Goal: Information Seeking & Learning: Check status

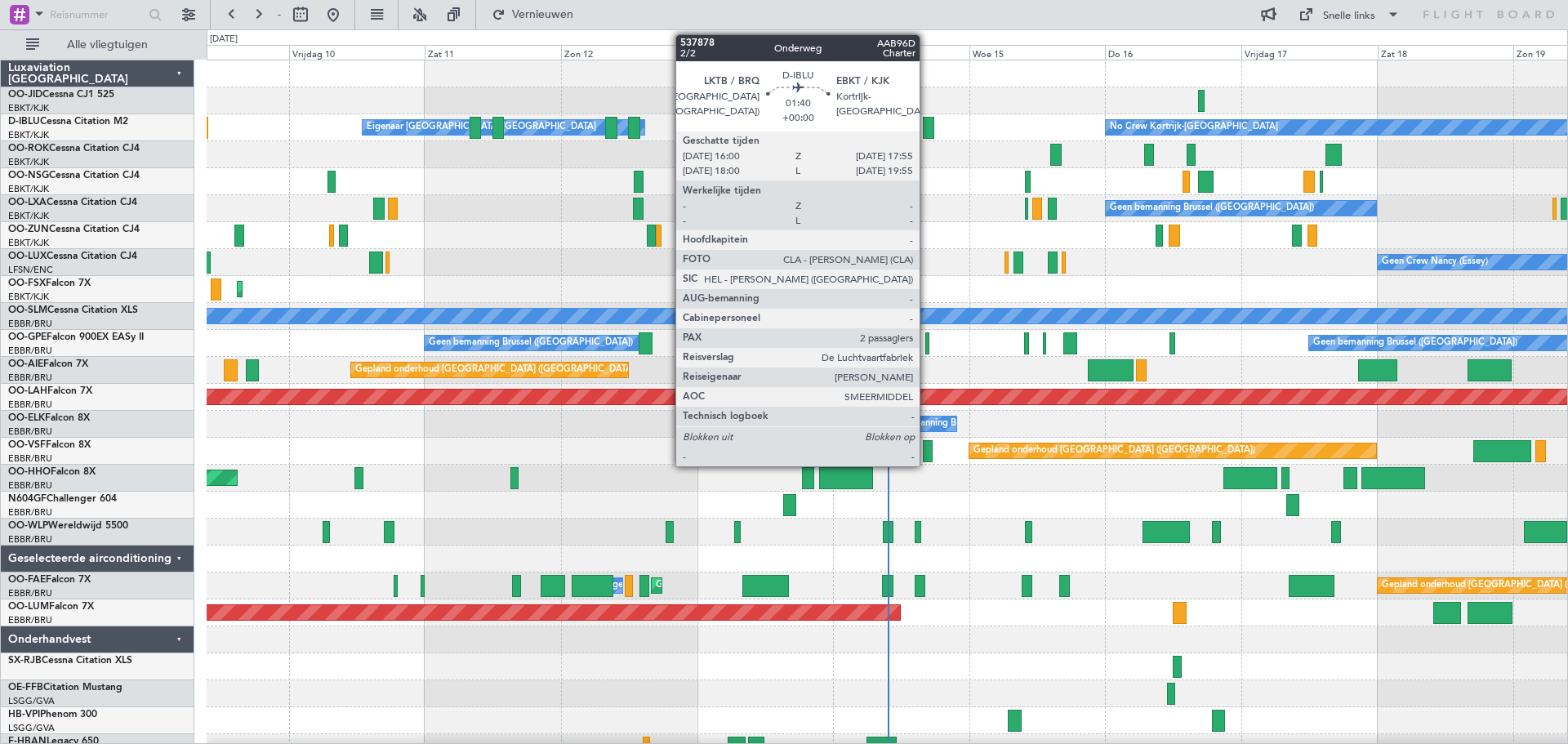
click at [926, 127] on div at bounding box center [928, 127] width 11 height 22
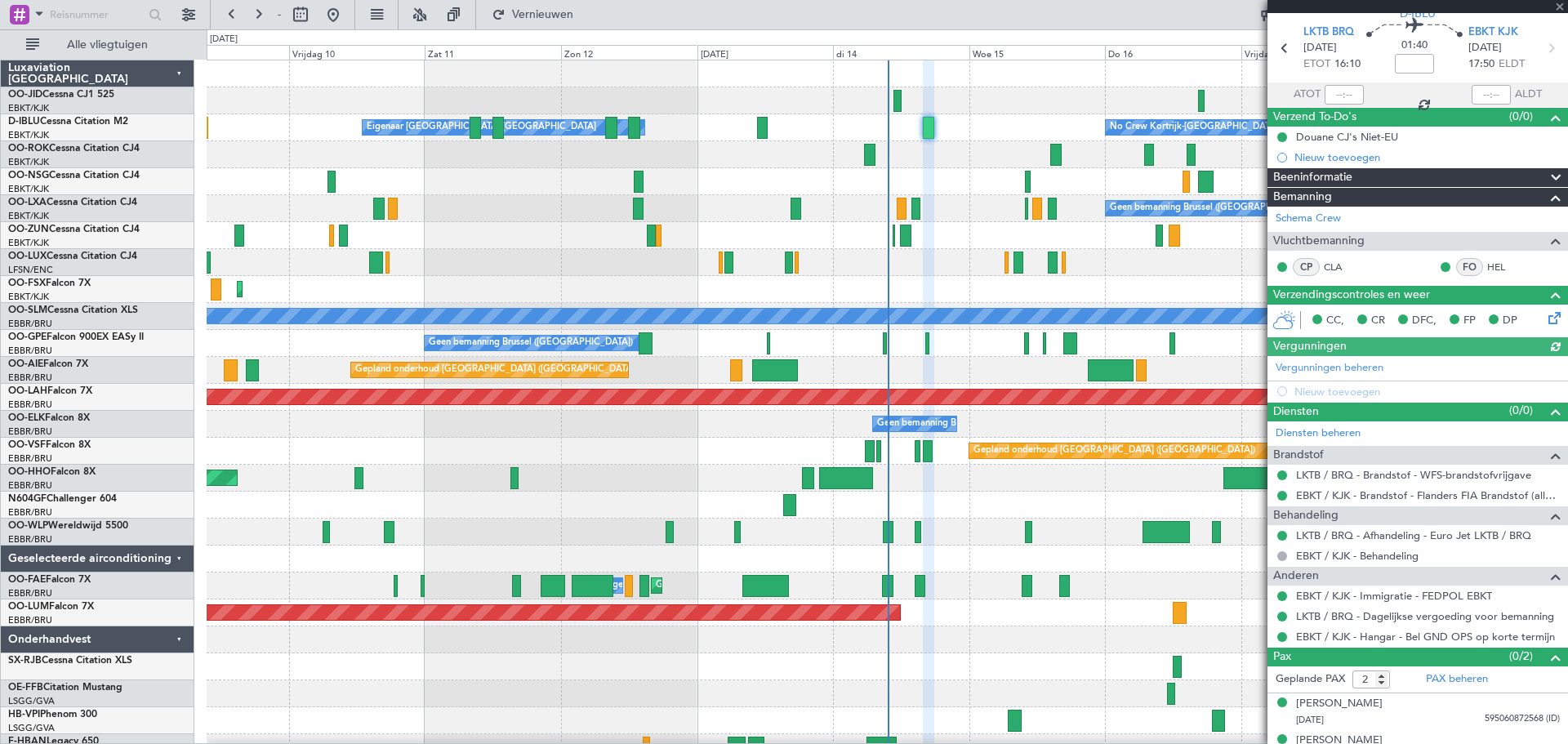
scroll to position [74, 0]
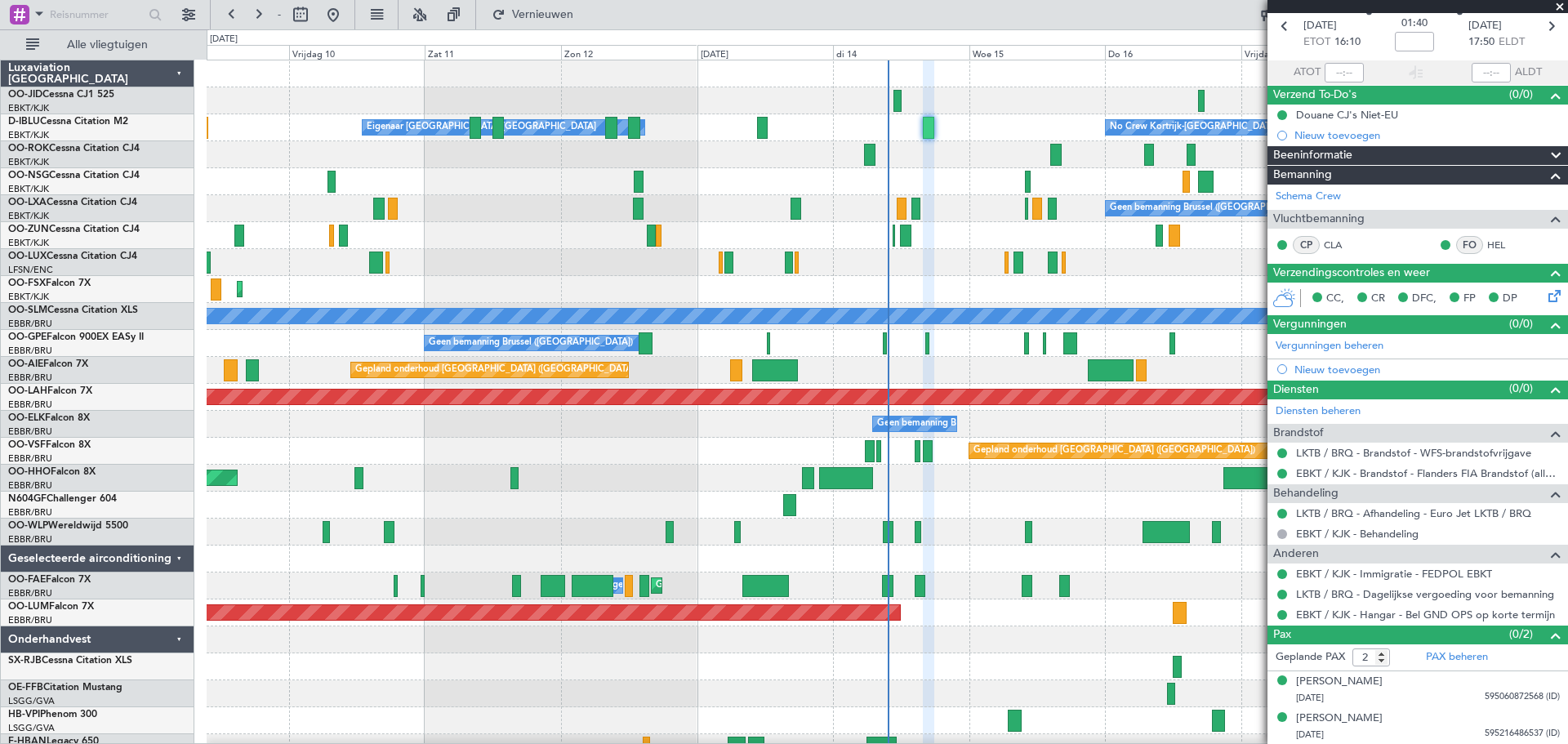
click at [1559, 3] on span at bounding box center [1559, 7] width 16 height 14
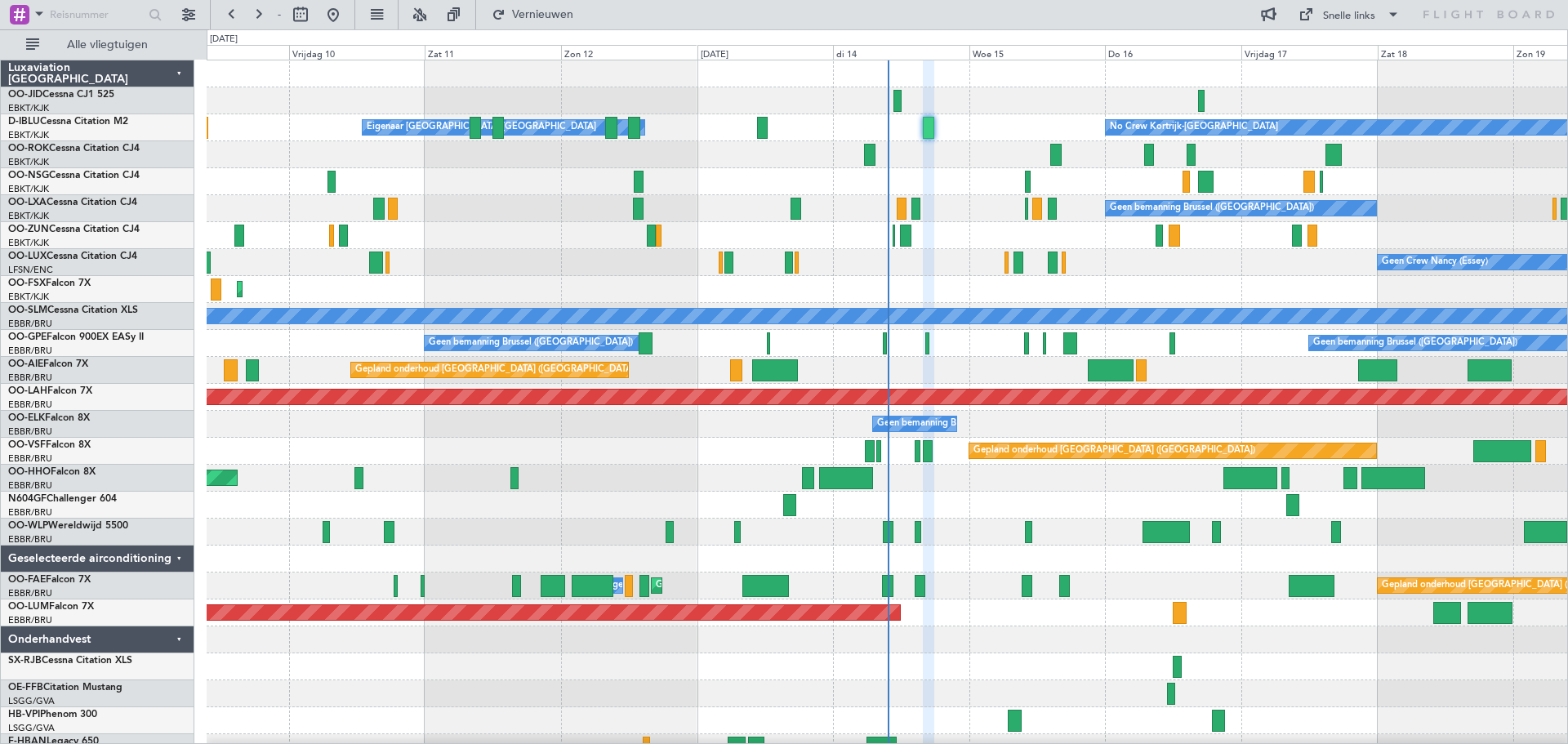
type input "0"
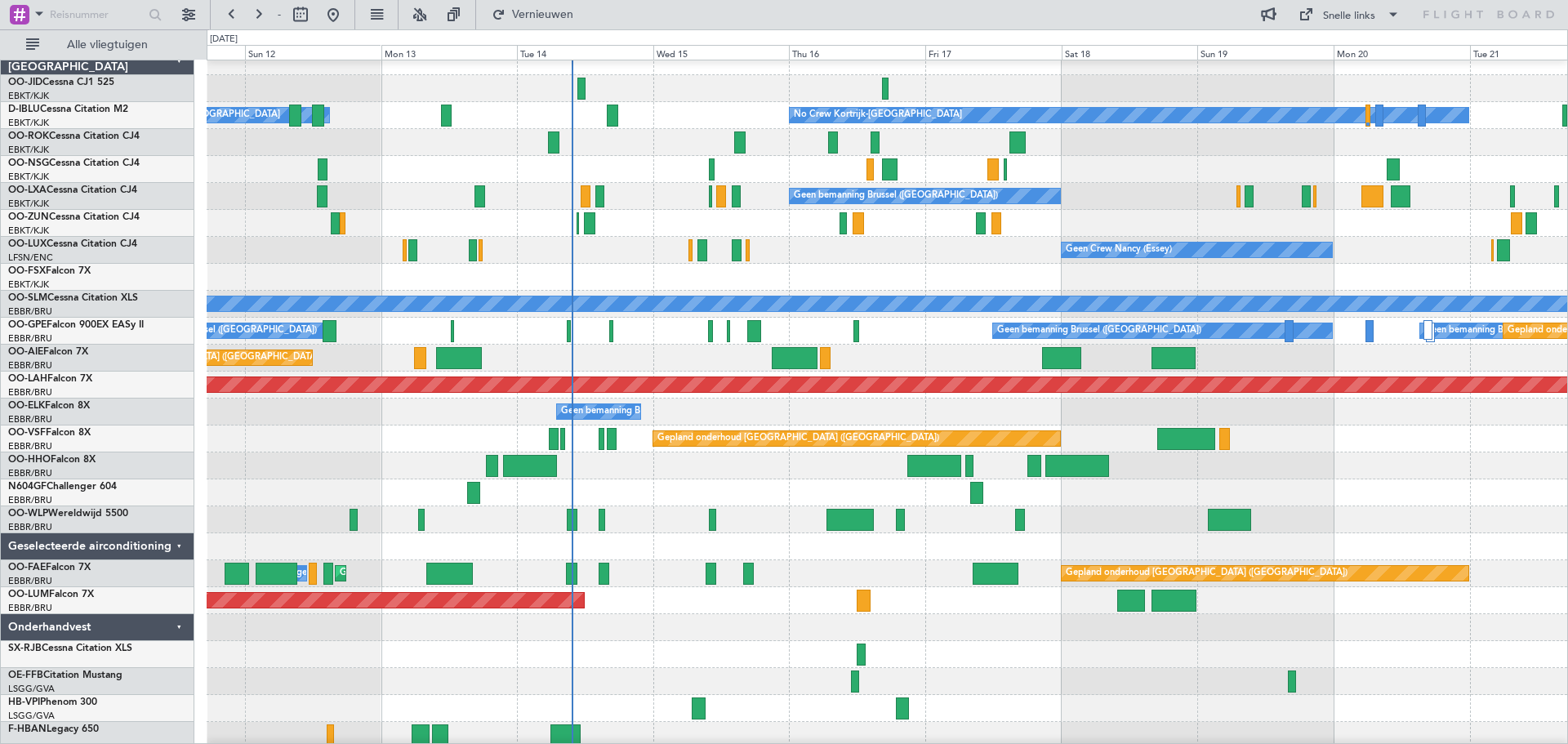
click at [937, 267] on div "Gepland onderhoud [GEOGRAPHIC_DATA]-[GEOGRAPHIC_DATA]" at bounding box center [887, 277] width 1360 height 27
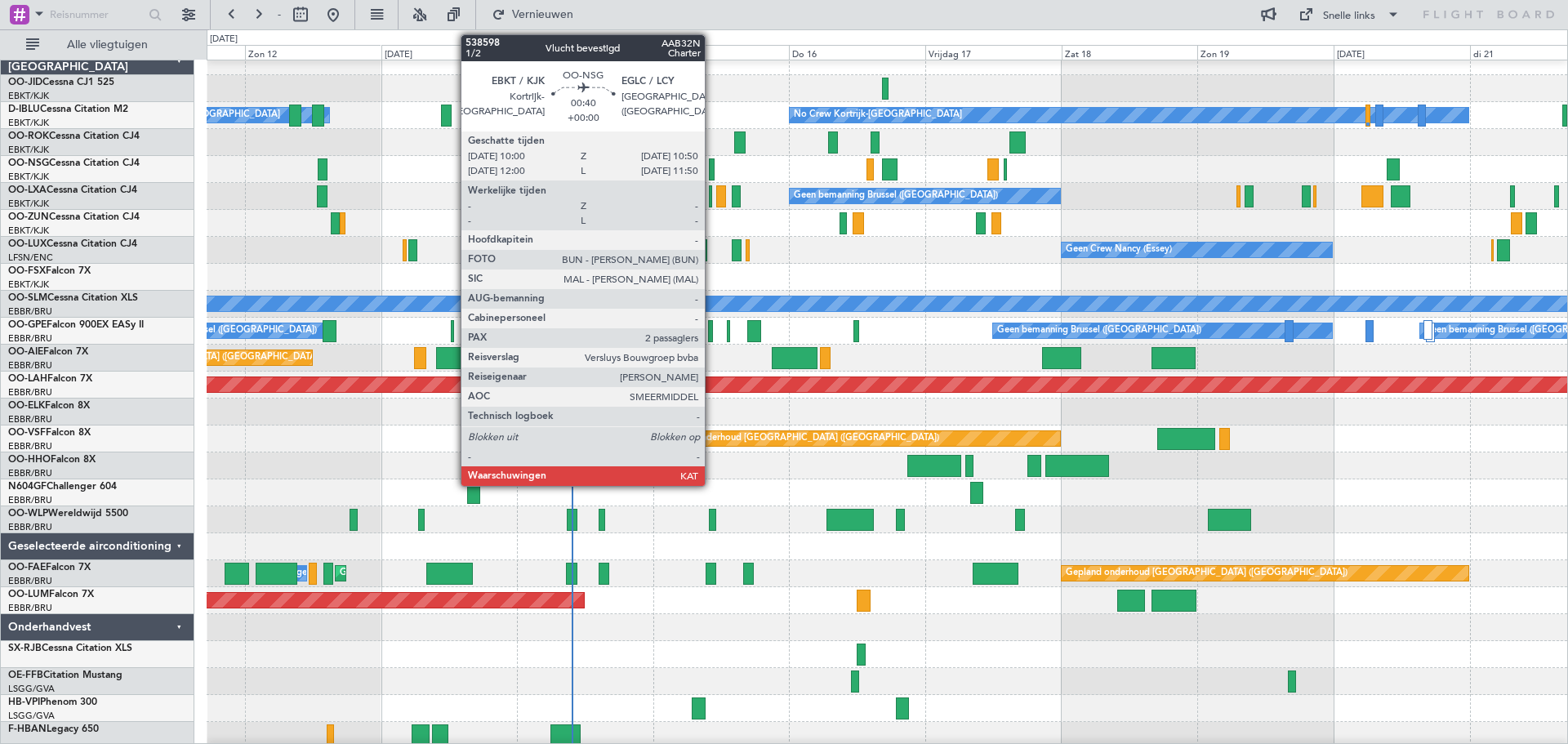
click at [712, 166] on div at bounding box center [711, 169] width 5 height 22
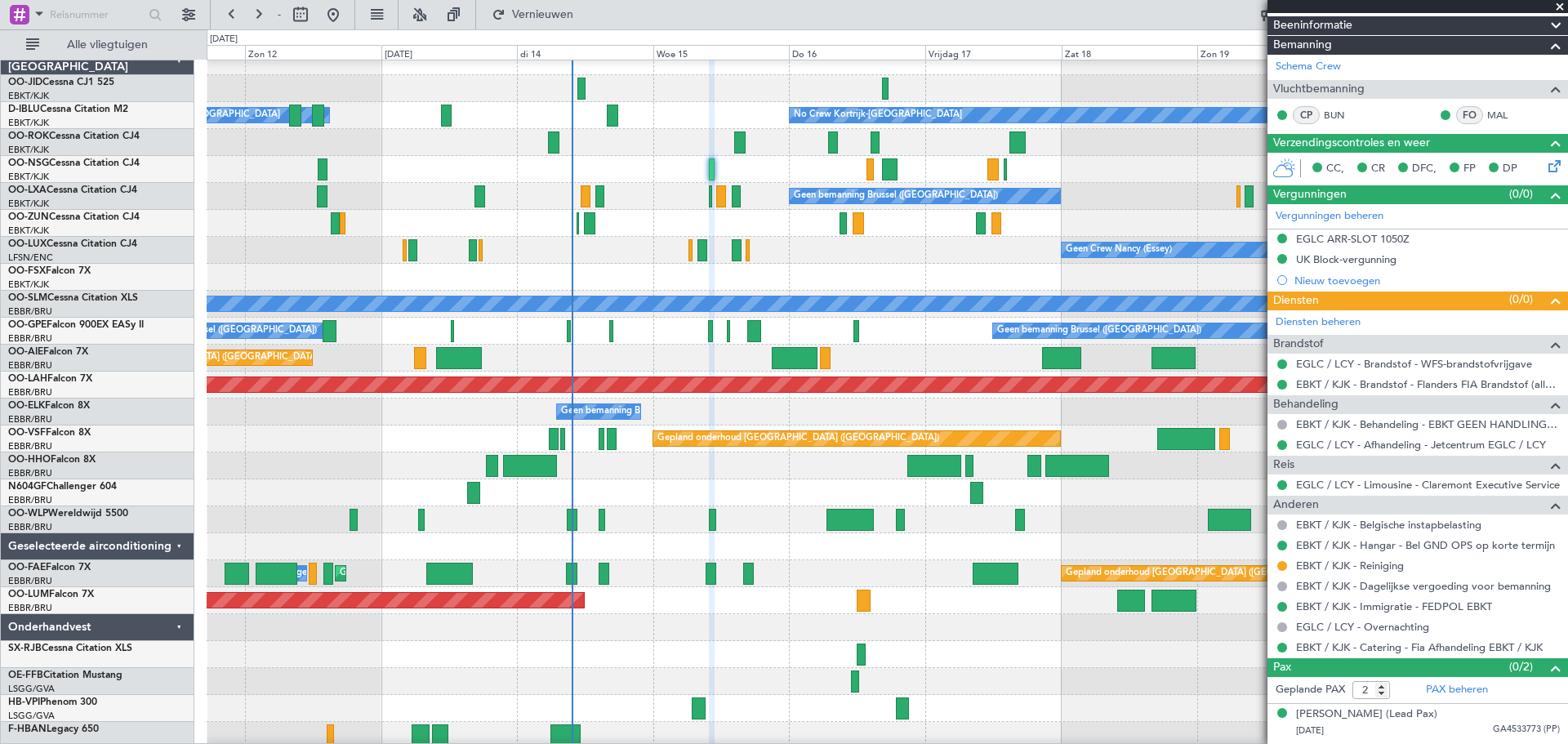
scroll to position [298, 0]
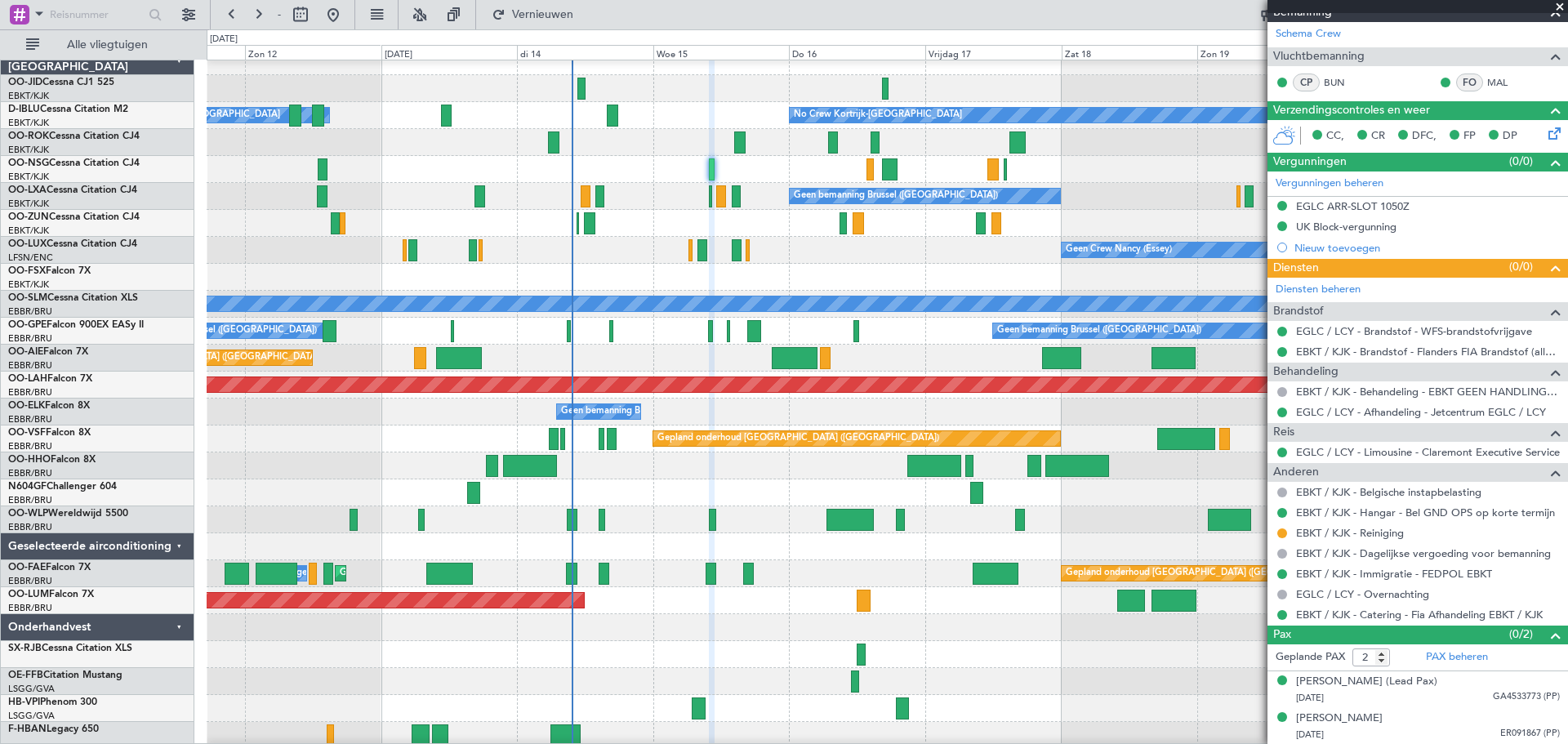
click at [1559, 5] on span at bounding box center [1559, 7] width 16 height 14
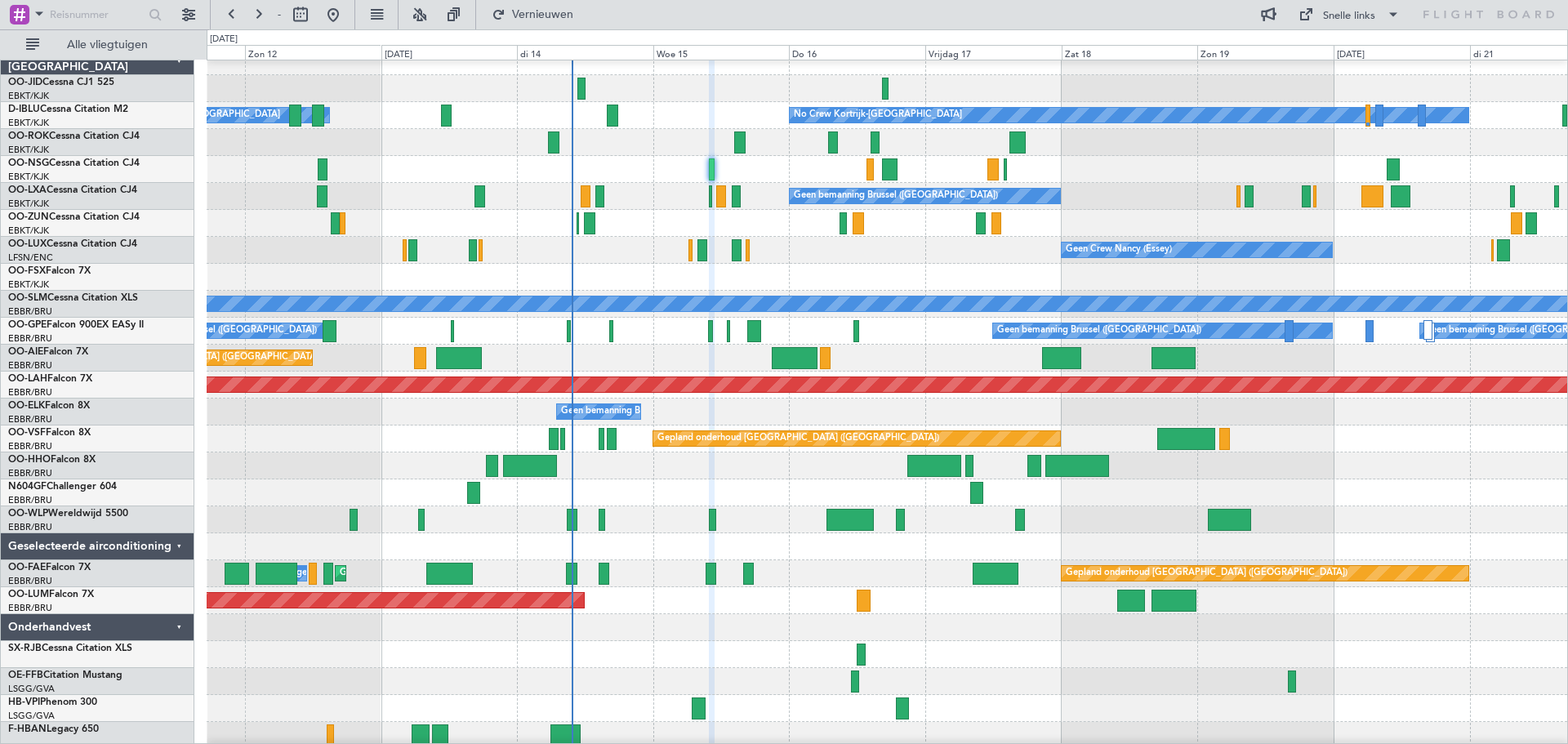
type input "0"
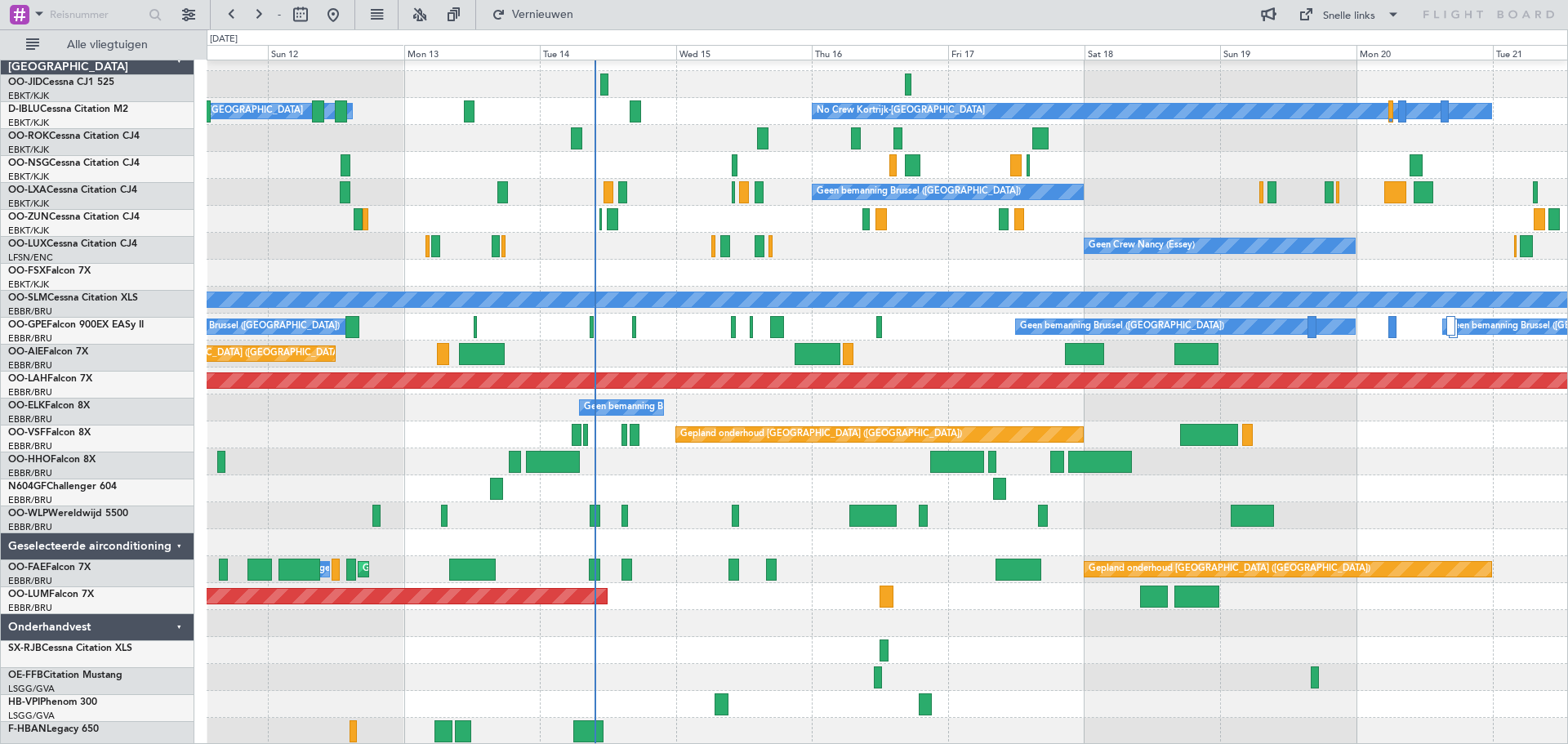
scroll to position [16, 0]
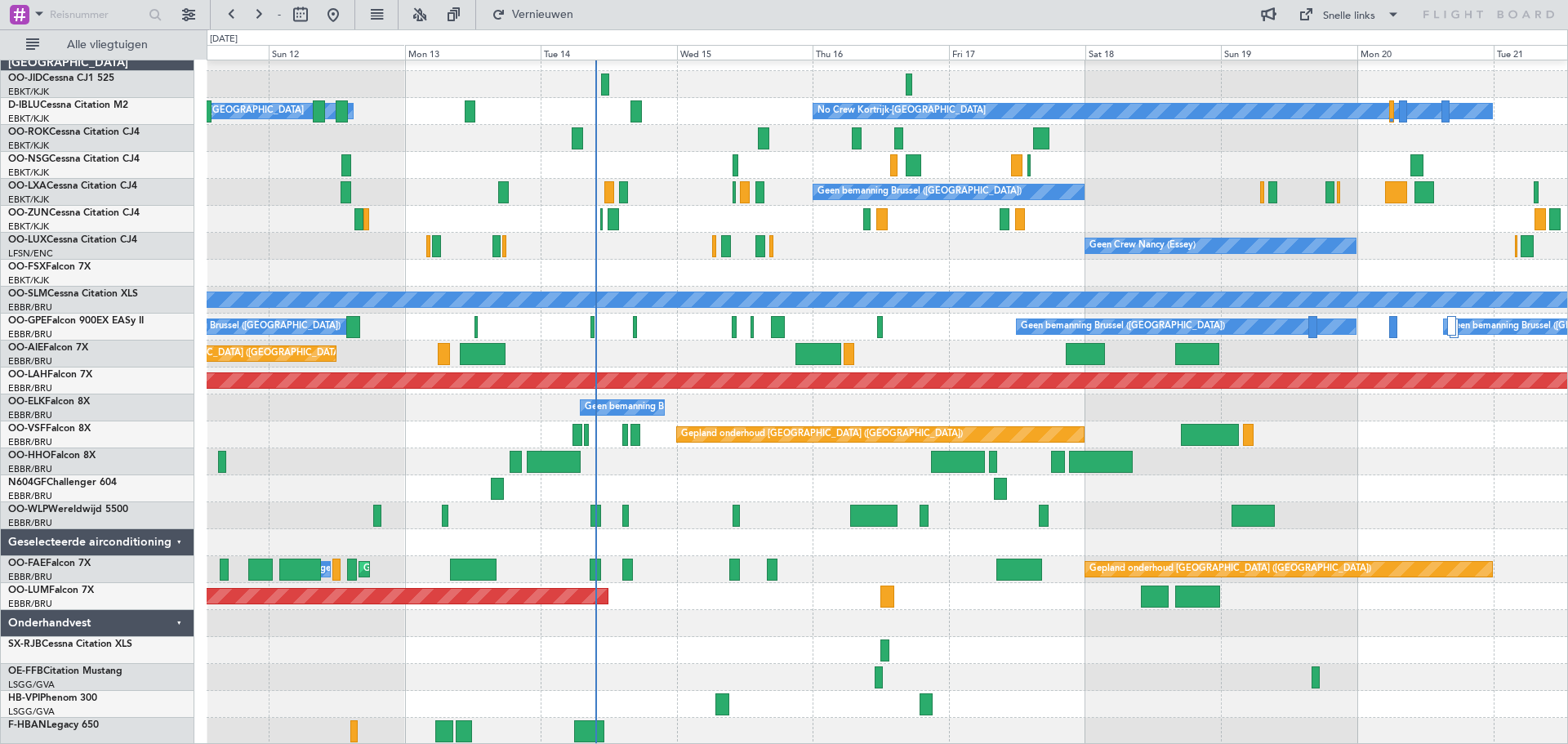
click at [505, 566] on div "Geen bemanning Eigenaar [GEOGRAPHIC_DATA]-[GEOGRAPHIC_DATA] No Crew Kortrijk-[G…" at bounding box center [887, 394] width 1360 height 700
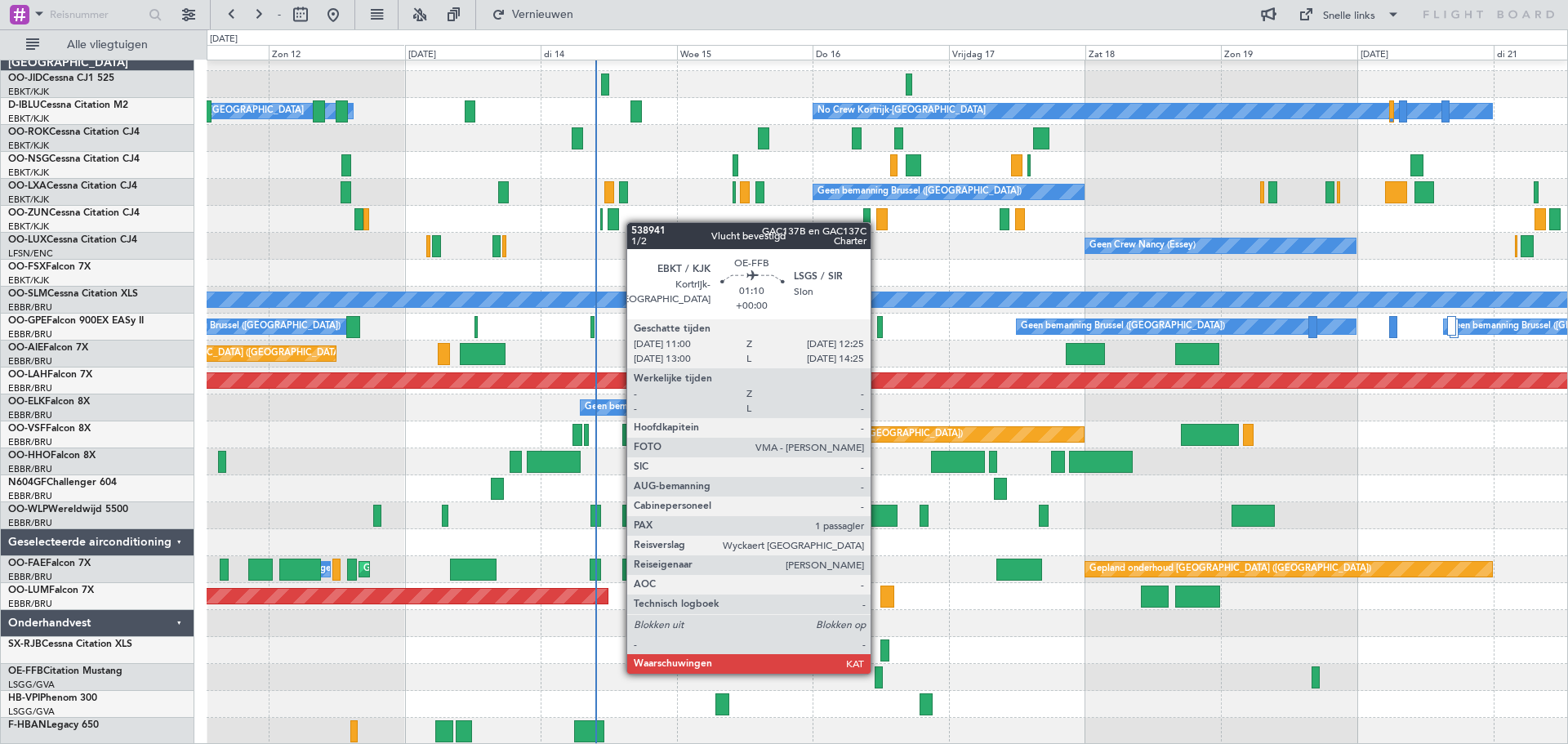
click at [878, 672] on div at bounding box center [878, 677] width 9 height 22
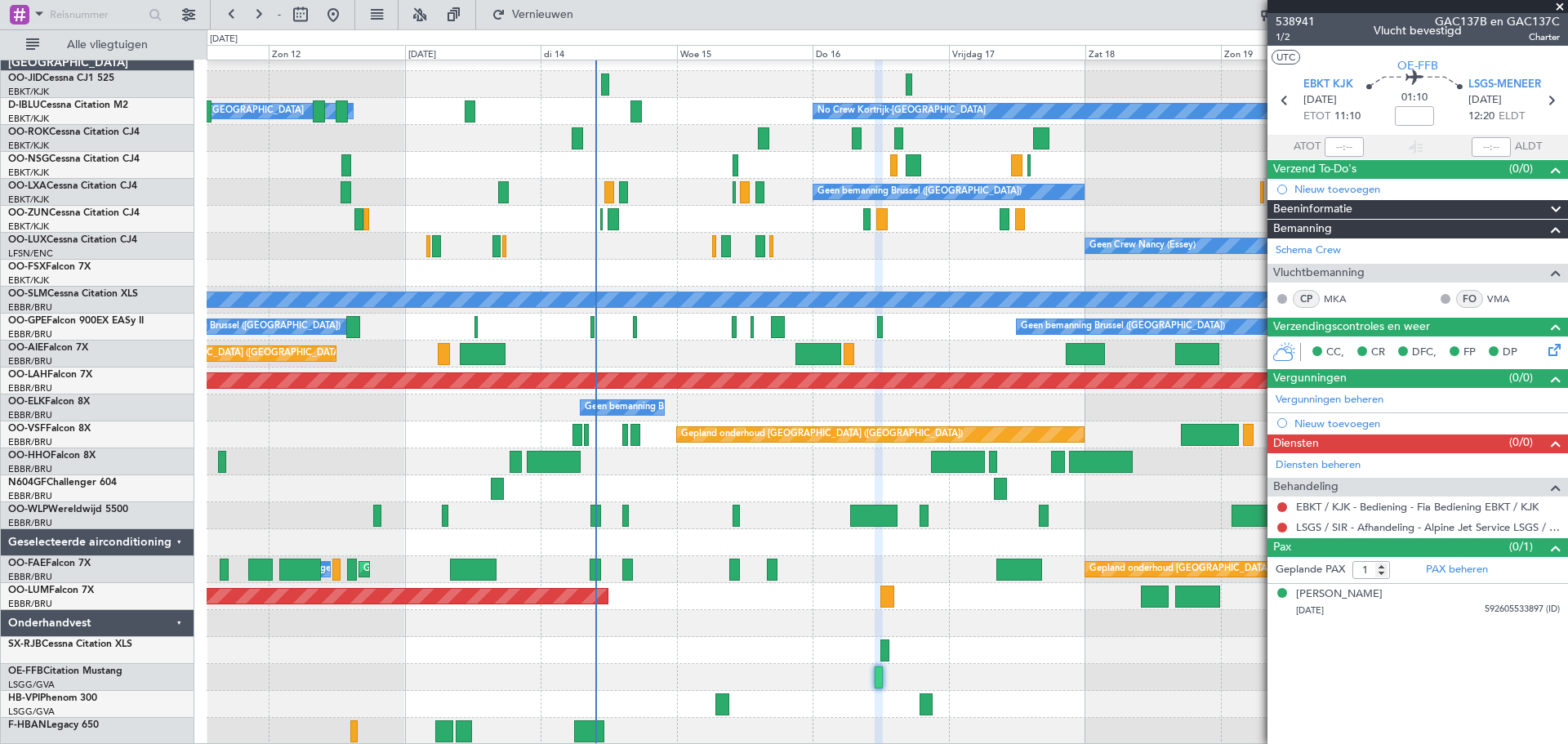
click at [1557, 6] on span at bounding box center [1559, 7] width 16 height 14
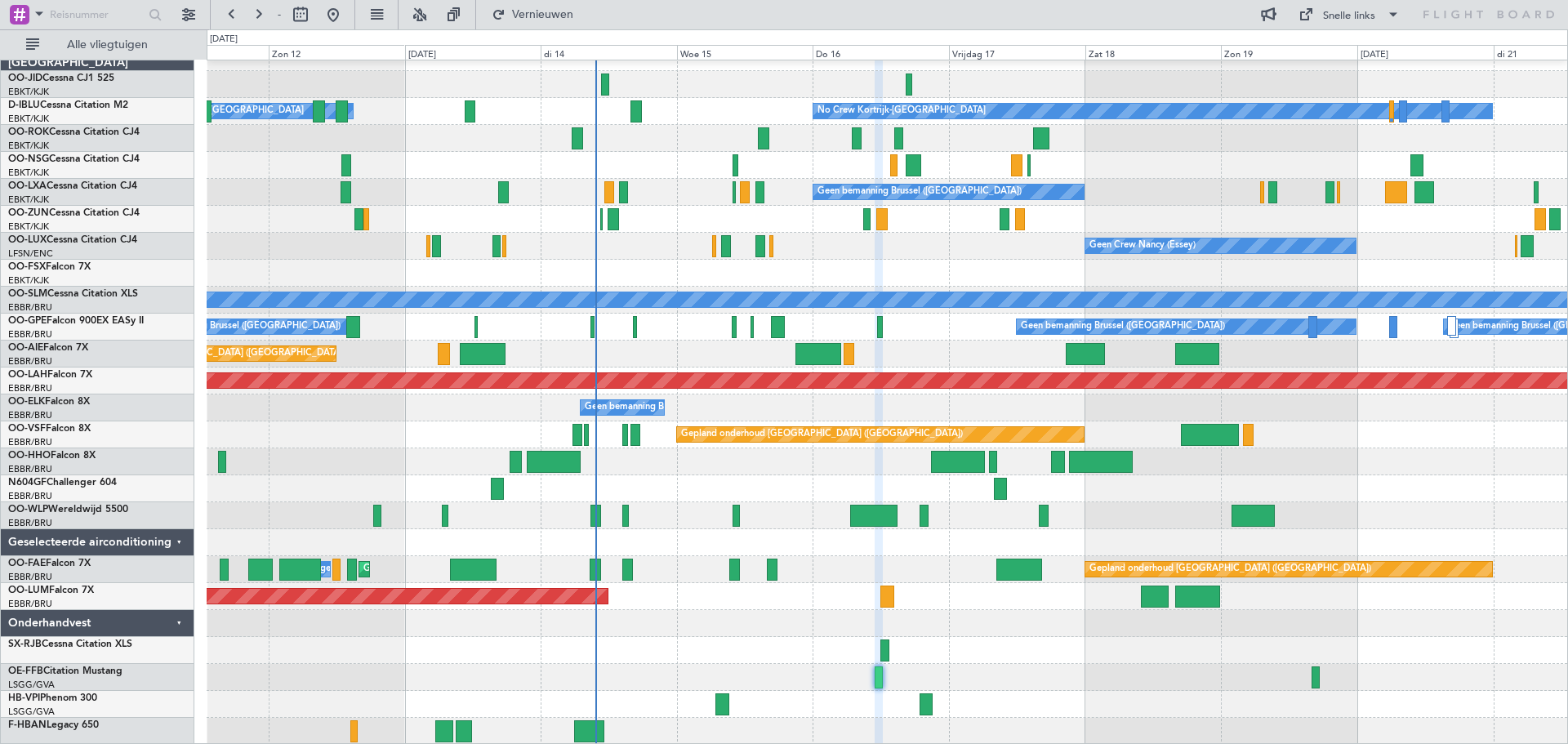
type input "0"
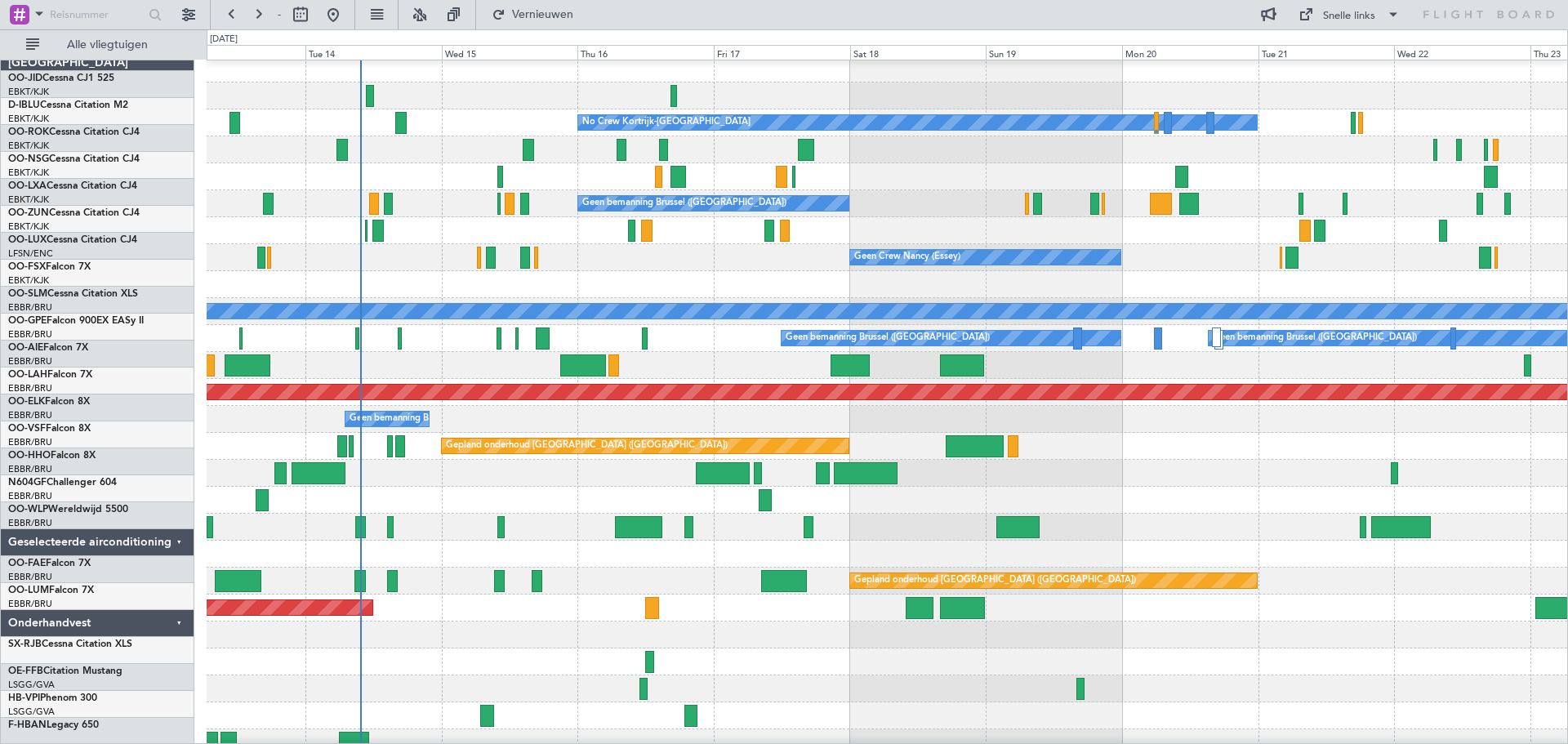
scroll to position [0, 0]
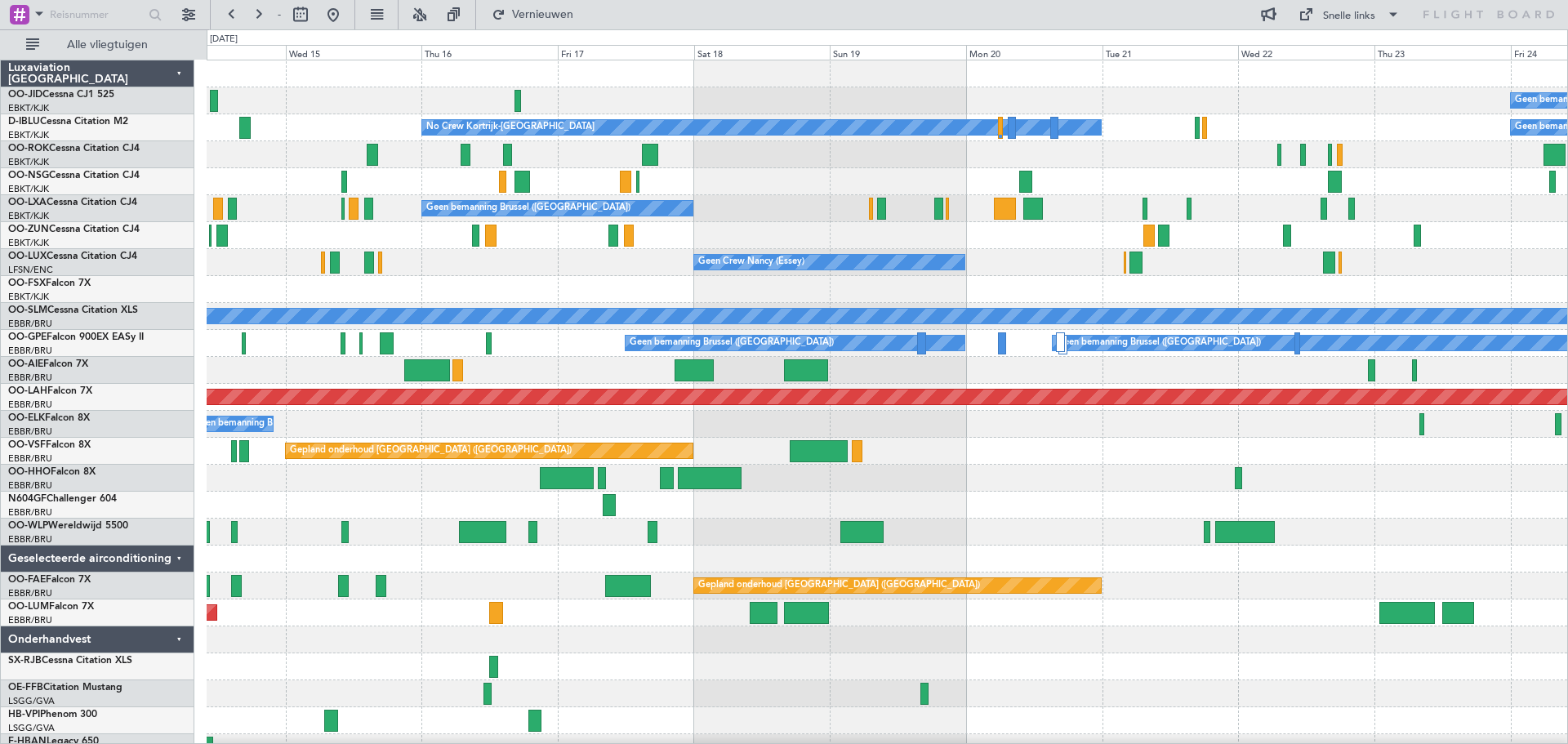
click at [457, 523] on div "Geen bemanning No Crew Kortrijk-[GEOGRAPHIC_DATA] Geen bemanning Eigenaar [GEOG…" at bounding box center [887, 411] width 1360 height 700
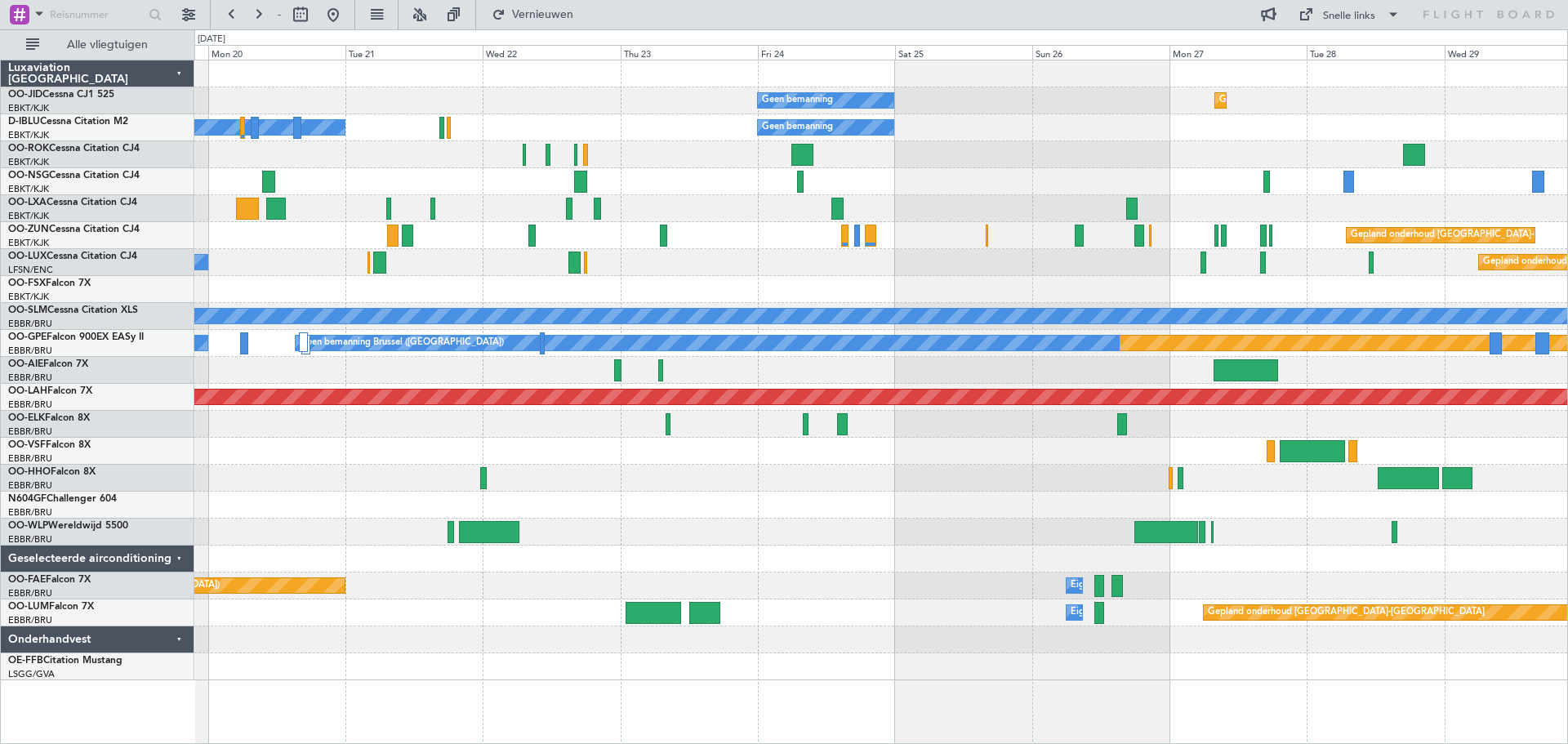
click at [741, 544] on div at bounding box center [881, 531] width 1372 height 27
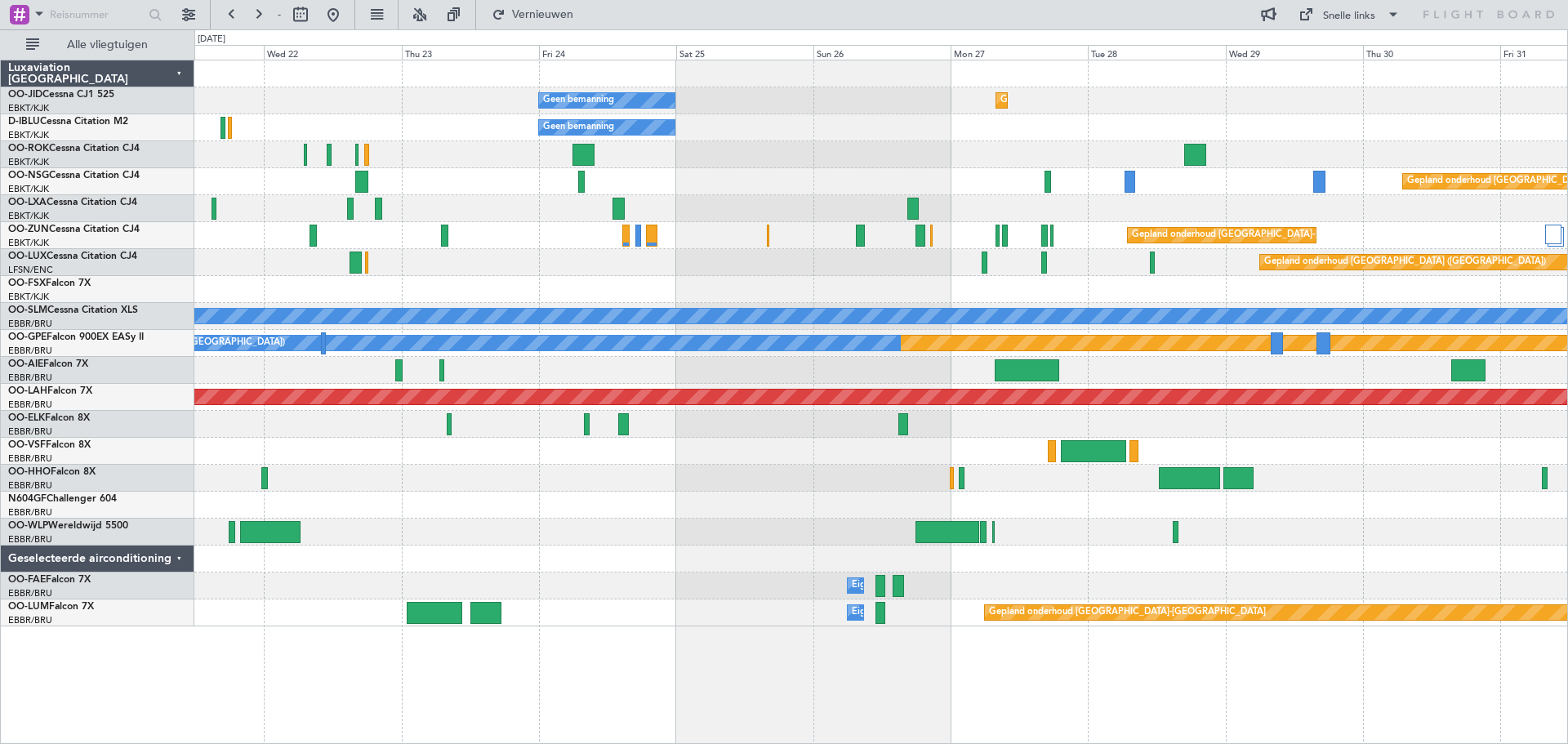
click at [847, 517] on div "Geen bemanning Gepland onderhoud [GEOGRAPHIC_DATA]-[GEOGRAPHIC_DATA] Geen beman…" at bounding box center [881, 344] width 1372 height 566
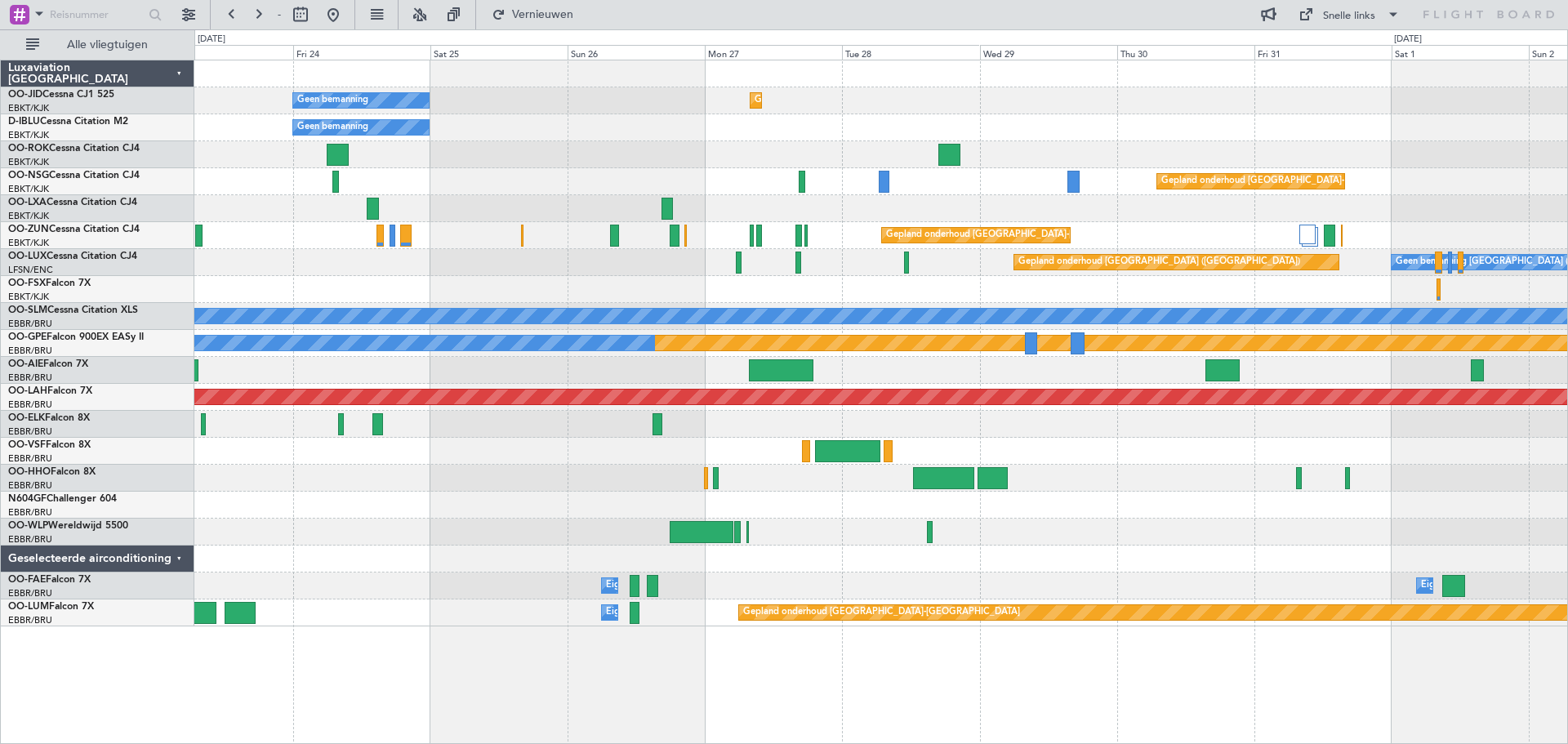
click at [908, 441] on div "Geen bemanning Gepland onderhoud [GEOGRAPHIC_DATA]-[GEOGRAPHIC_DATA] Geen beman…" at bounding box center [881, 344] width 1372 height 566
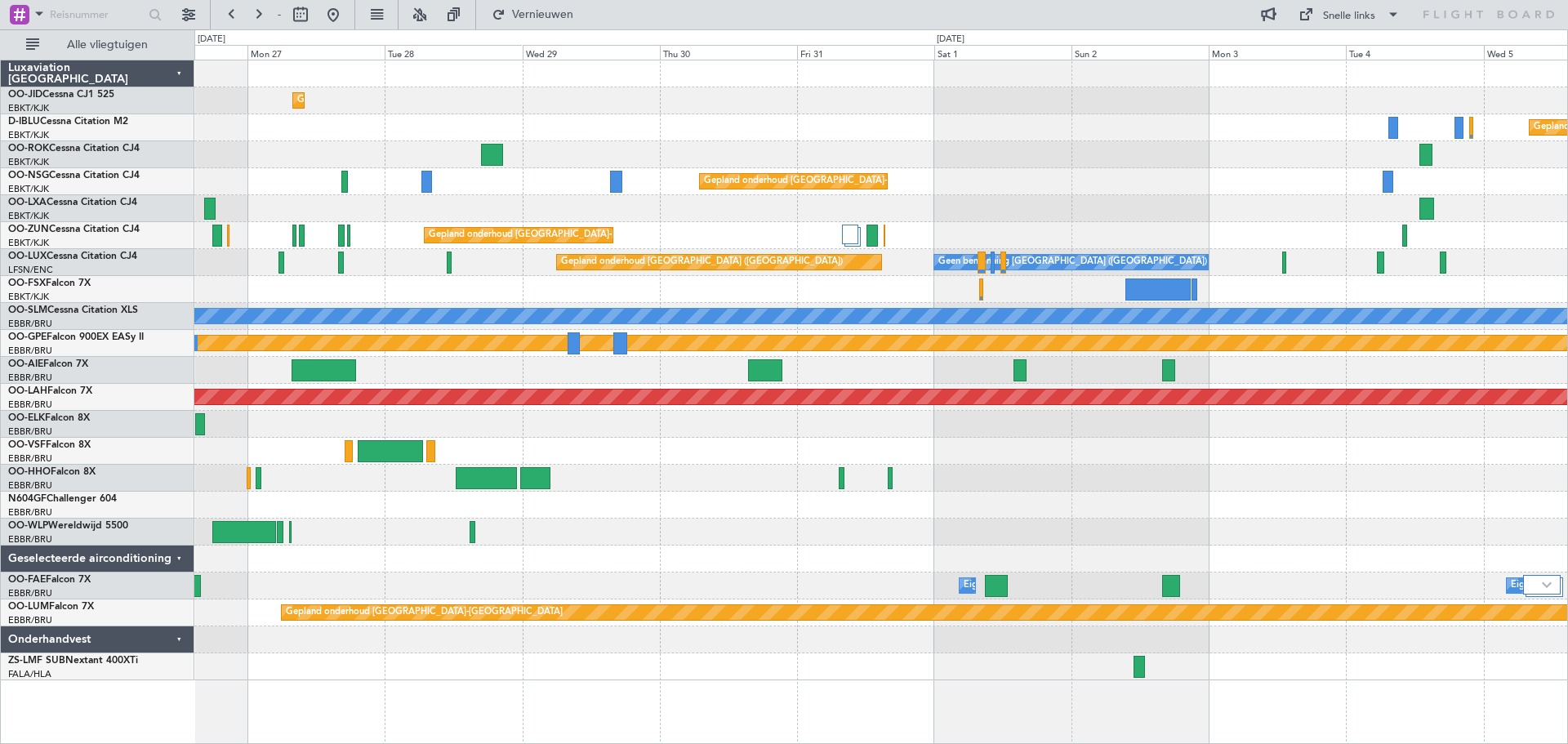
click at [788, 456] on div at bounding box center [881, 451] width 1372 height 27
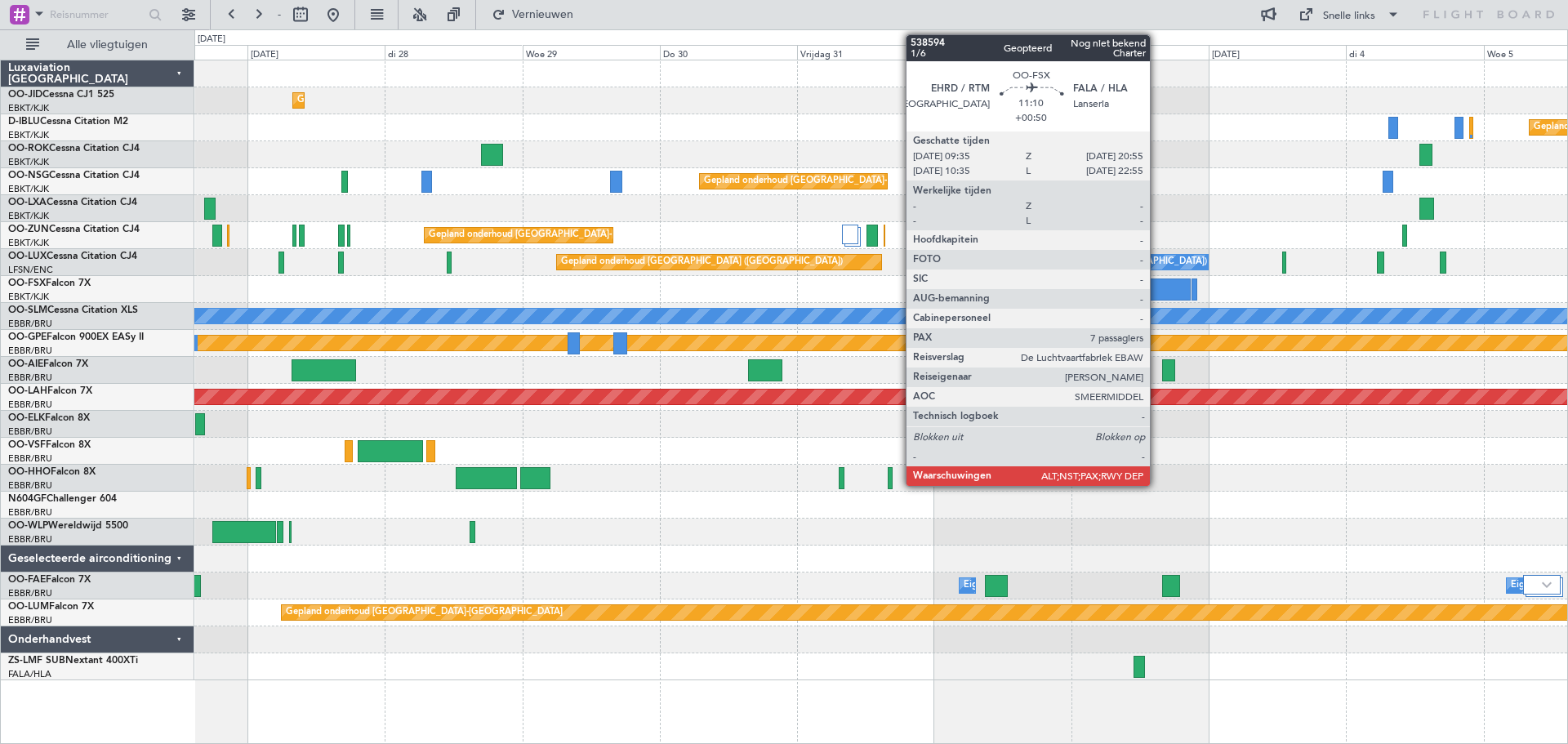
click at [1157, 289] on div at bounding box center [1157, 288] width 65 height 22
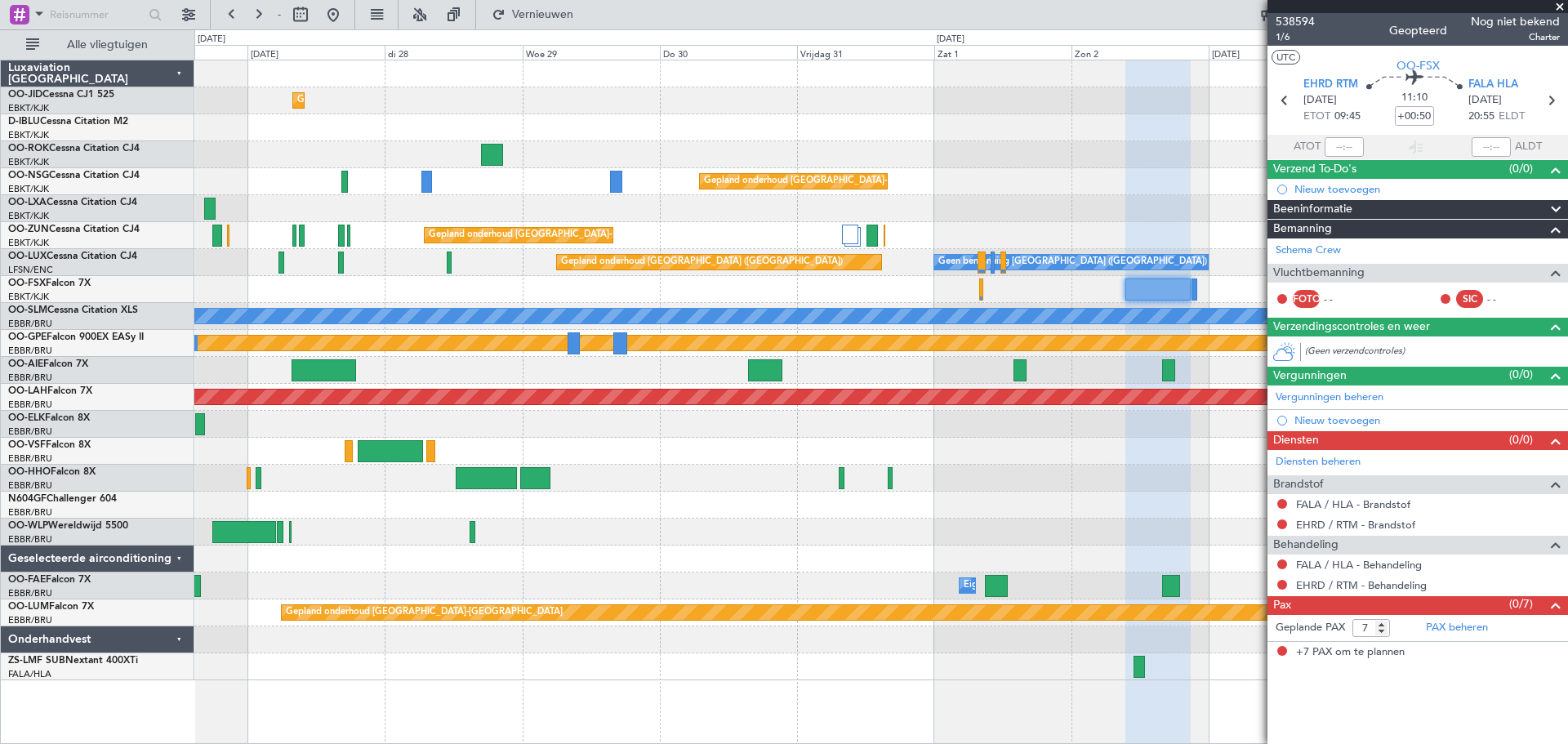
click at [1558, 3] on span at bounding box center [1559, 7] width 16 height 14
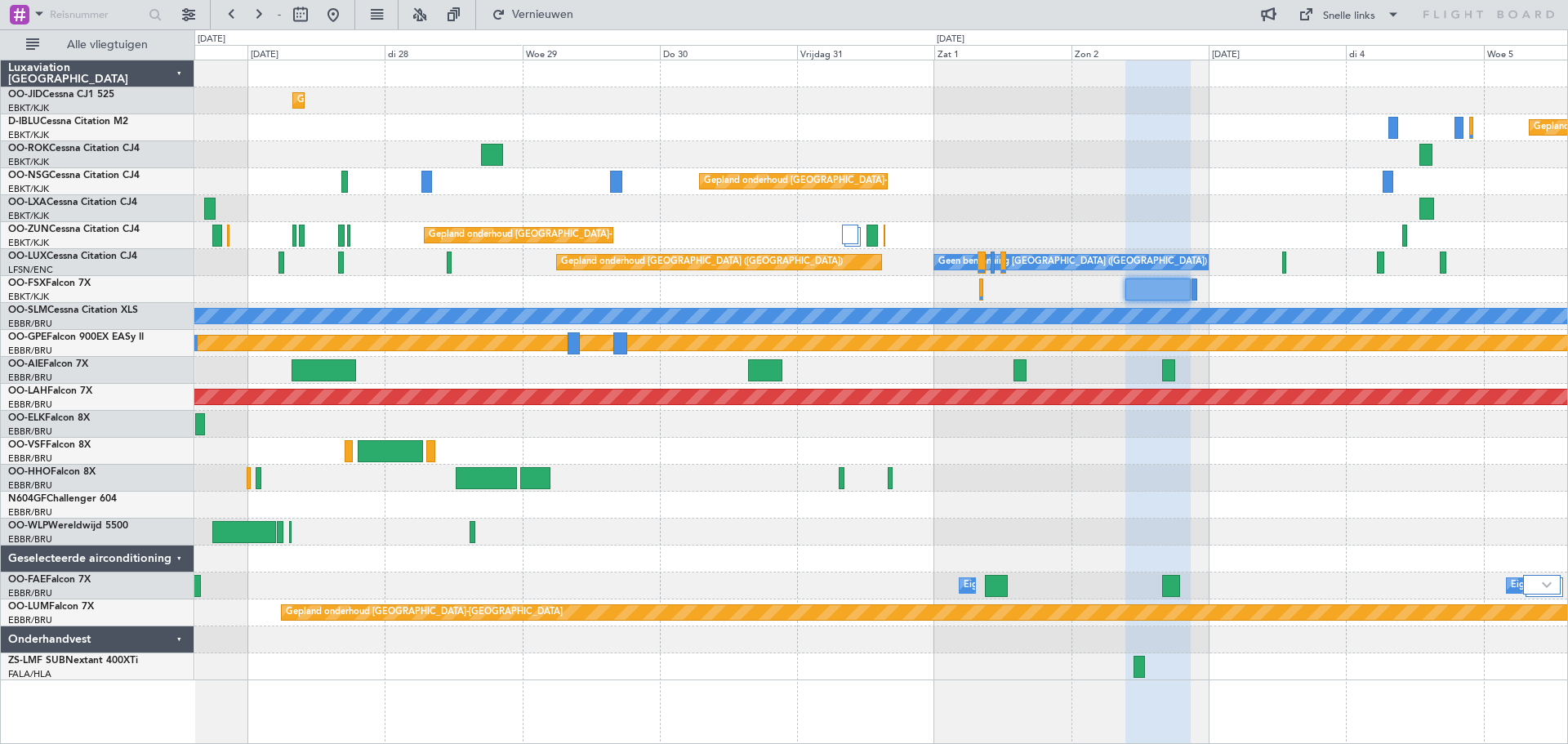
type input "0"
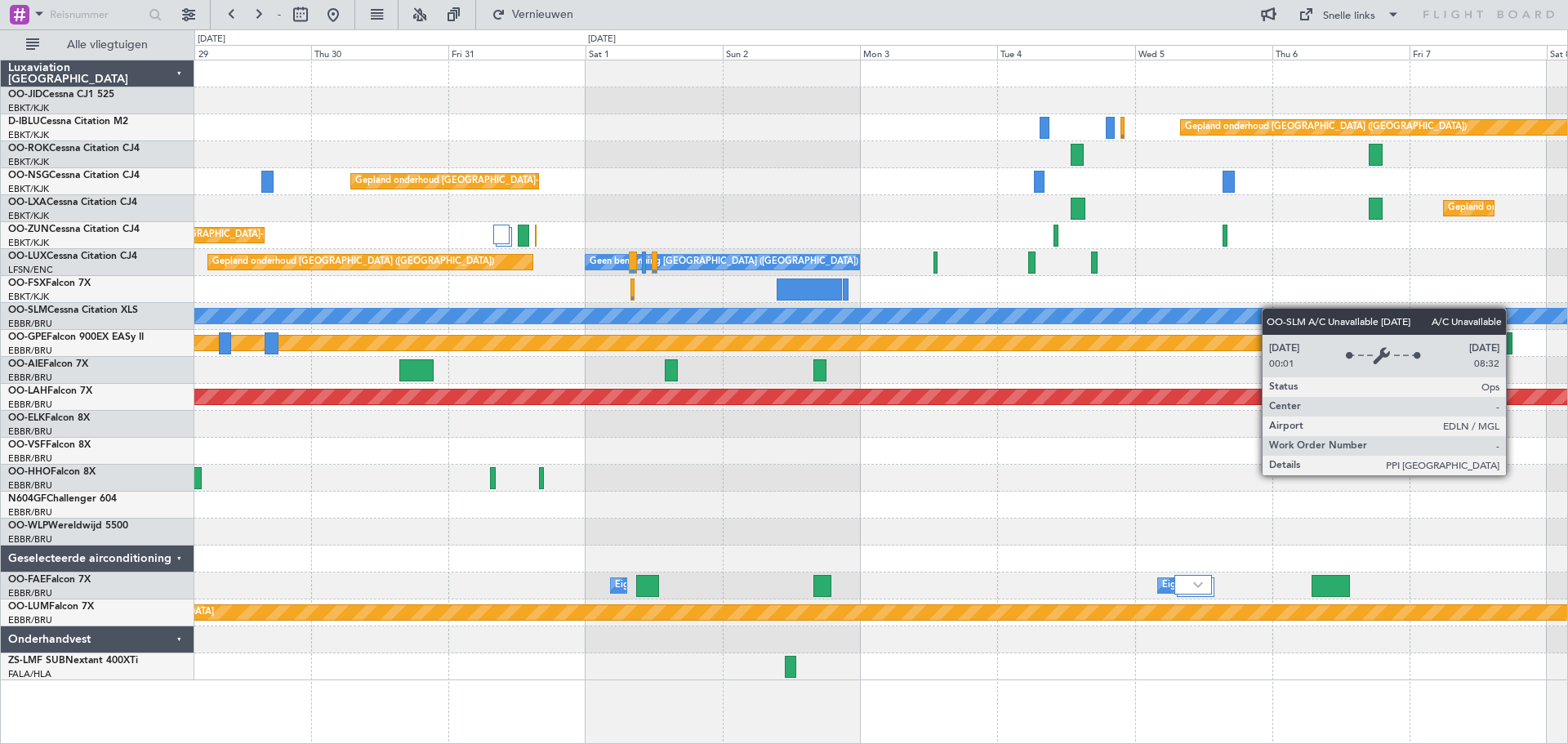
click at [1029, 325] on div "Gepland onderhoud [GEOGRAPHIC_DATA]-[GEOGRAPHIC_DATA] Gepland onderhoud [GEOGRA…" at bounding box center [881, 370] width 1372 height 620
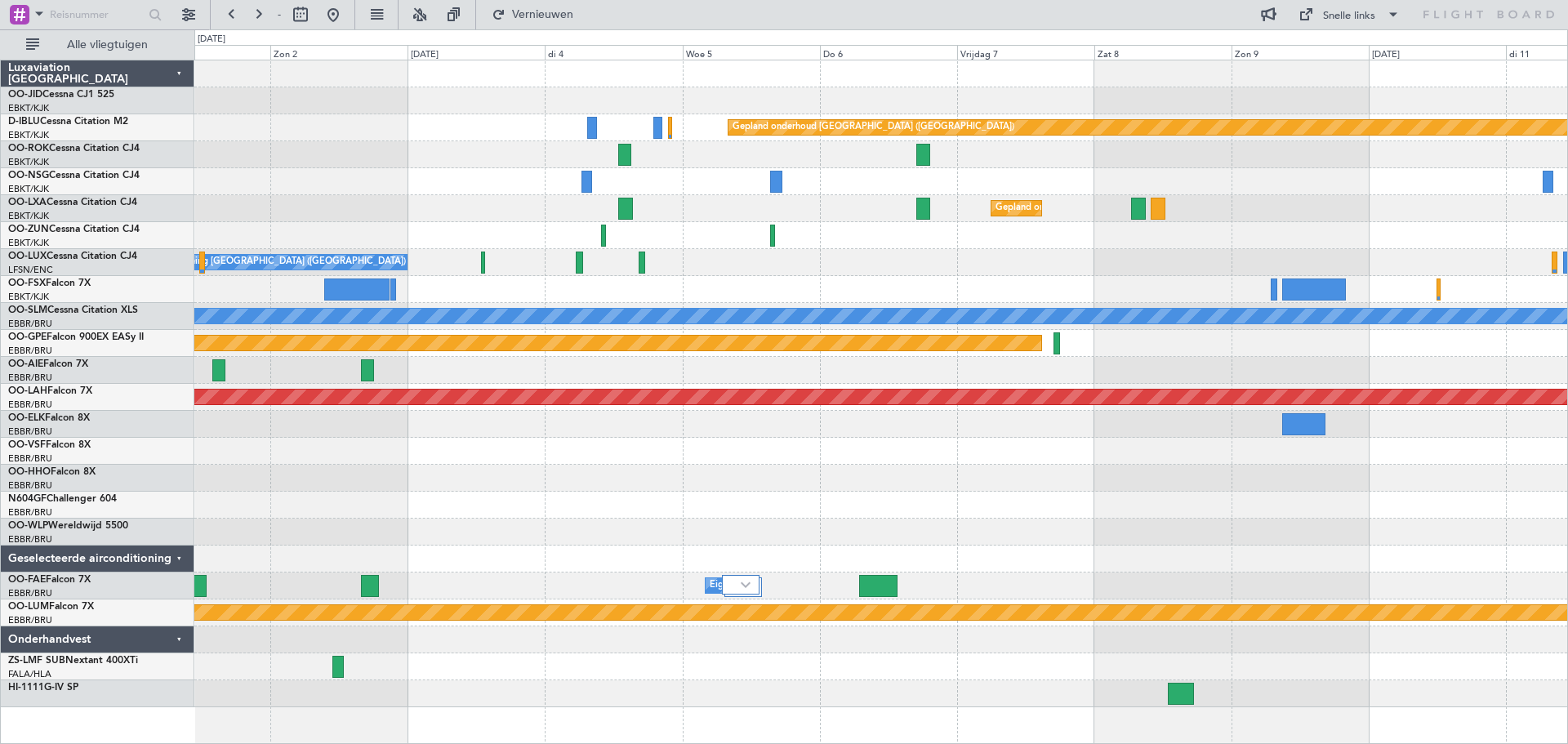
click at [1432, 434] on div "Gepland onderhoud [GEOGRAPHIC_DATA] ([GEOGRAPHIC_DATA]) Gepland onderhoud [GEOG…" at bounding box center [881, 383] width 1372 height 646
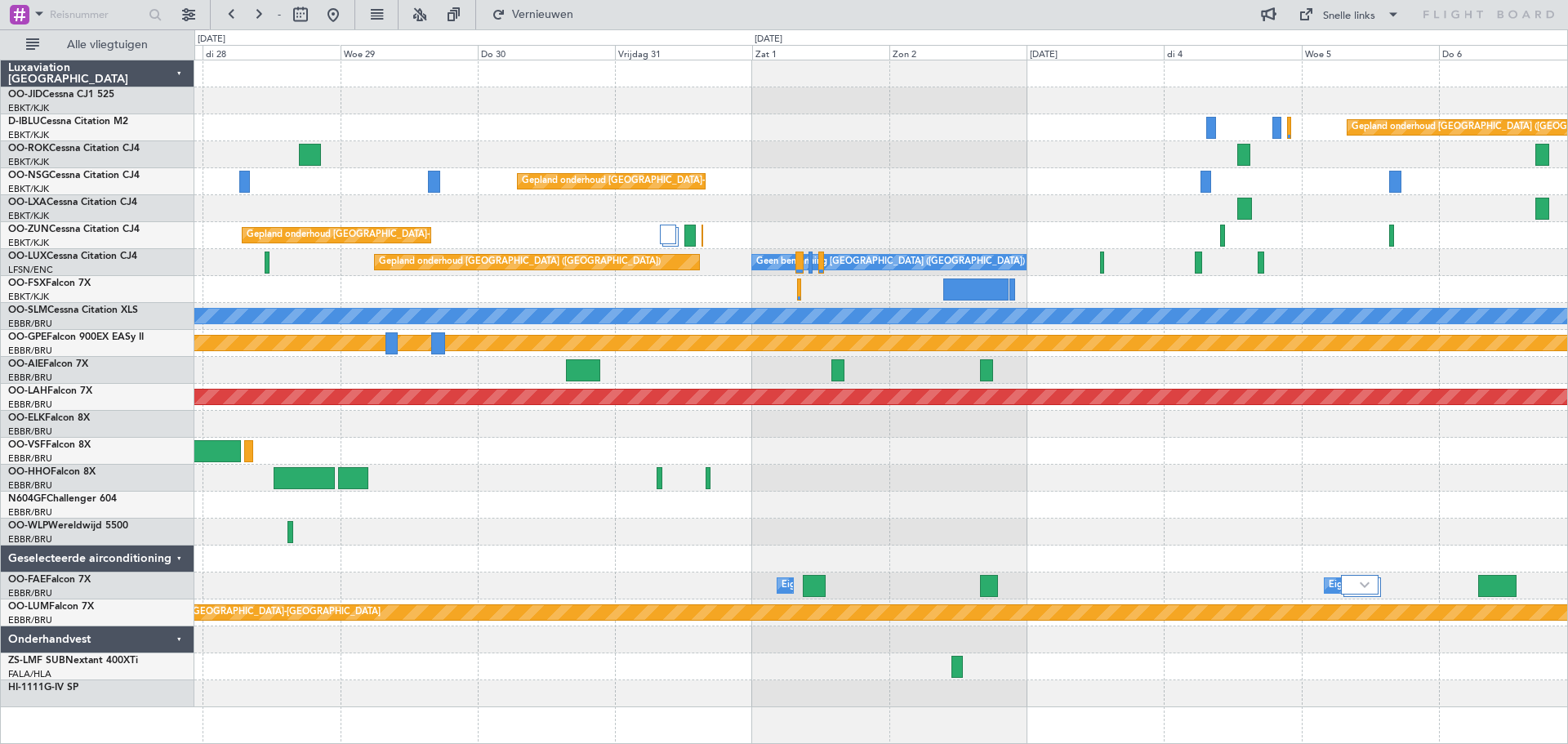
click at [1418, 441] on div at bounding box center [881, 451] width 1372 height 27
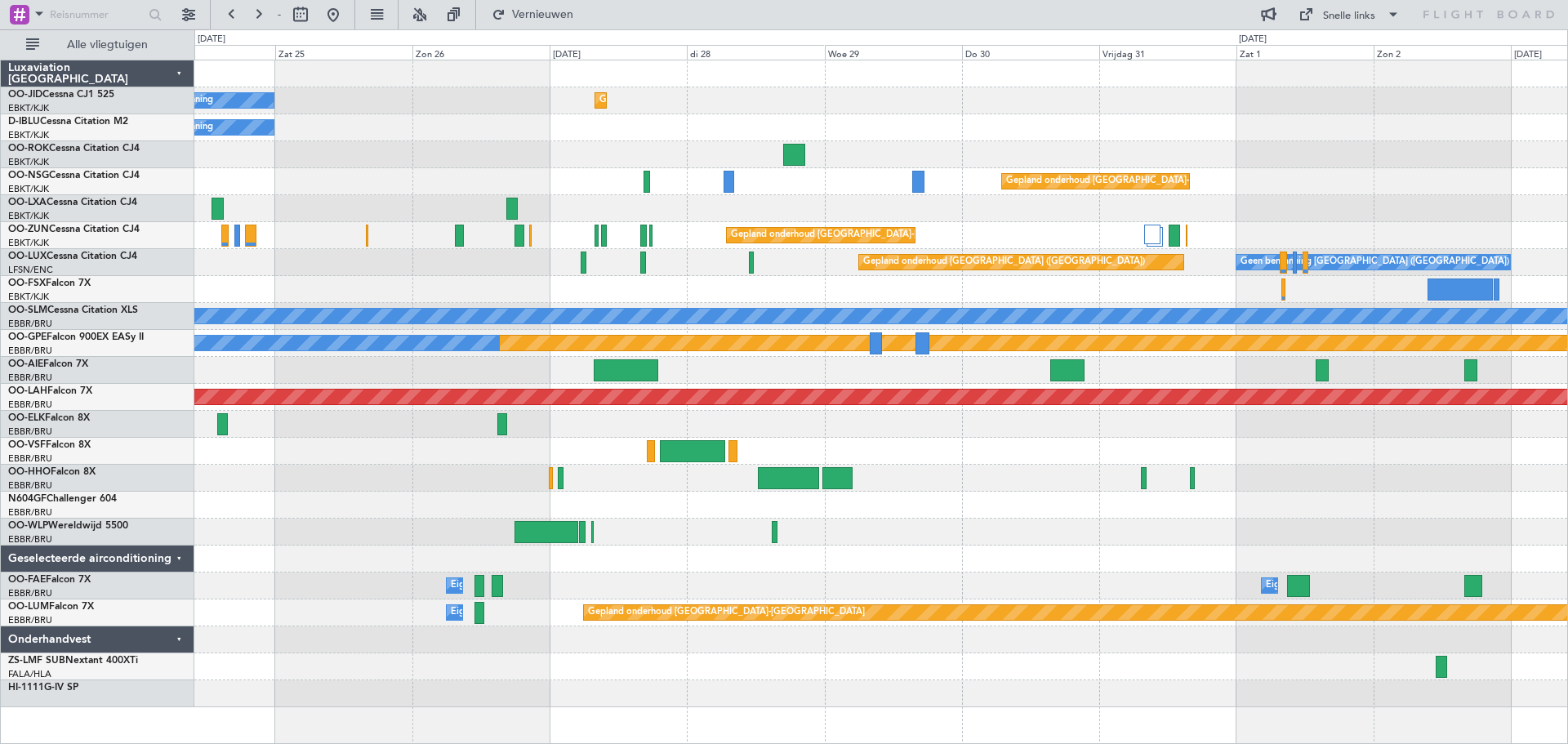
click at [1440, 451] on div at bounding box center [881, 451] width 1372 height 27
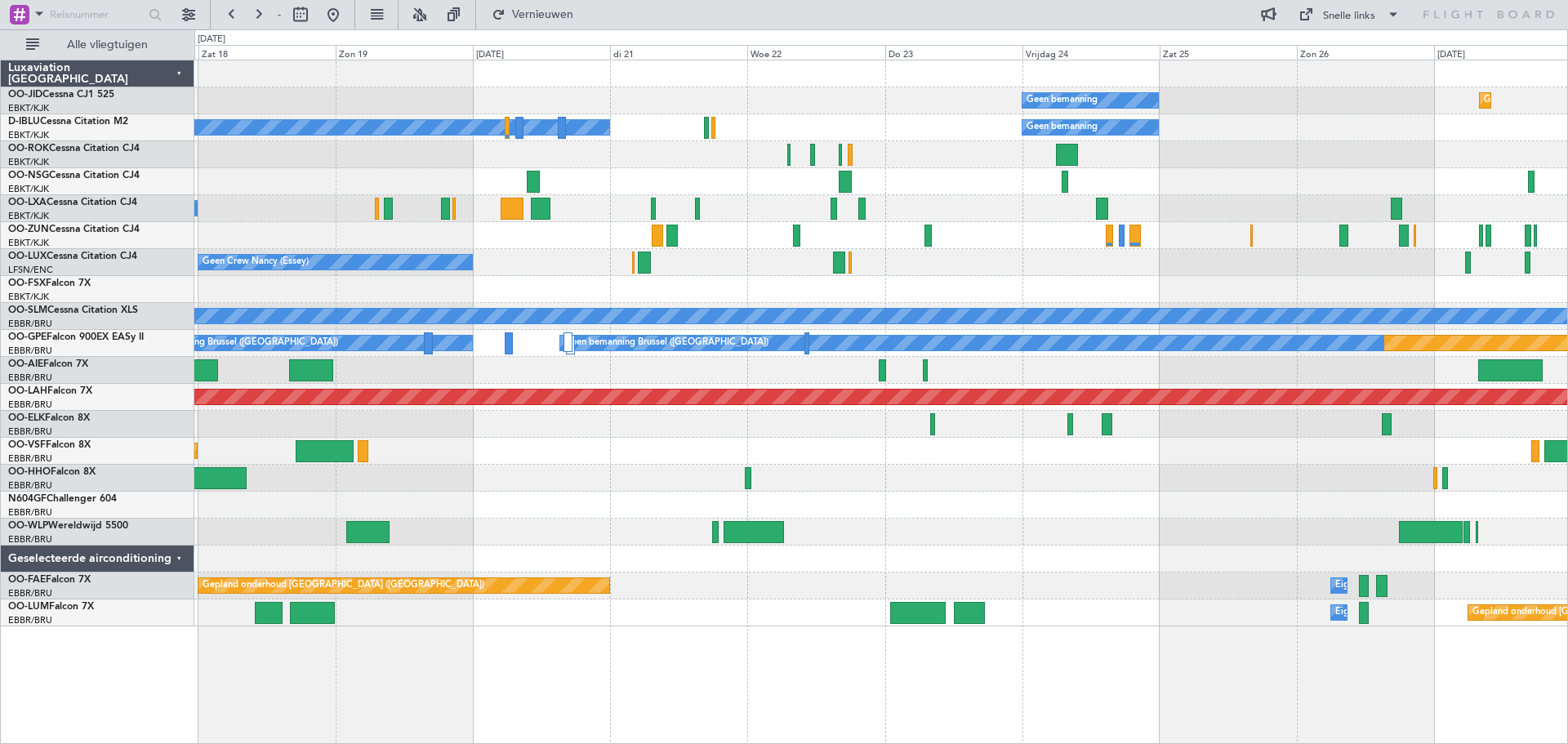
click at [1412, 451] on div "Gepland onderhoud [GEOGRAPHIC_DATA]-[GEOGRAPHIC_DATA] Geen bemanning Geen beman…" at bounding box center [881, 344] width 1372 height 566
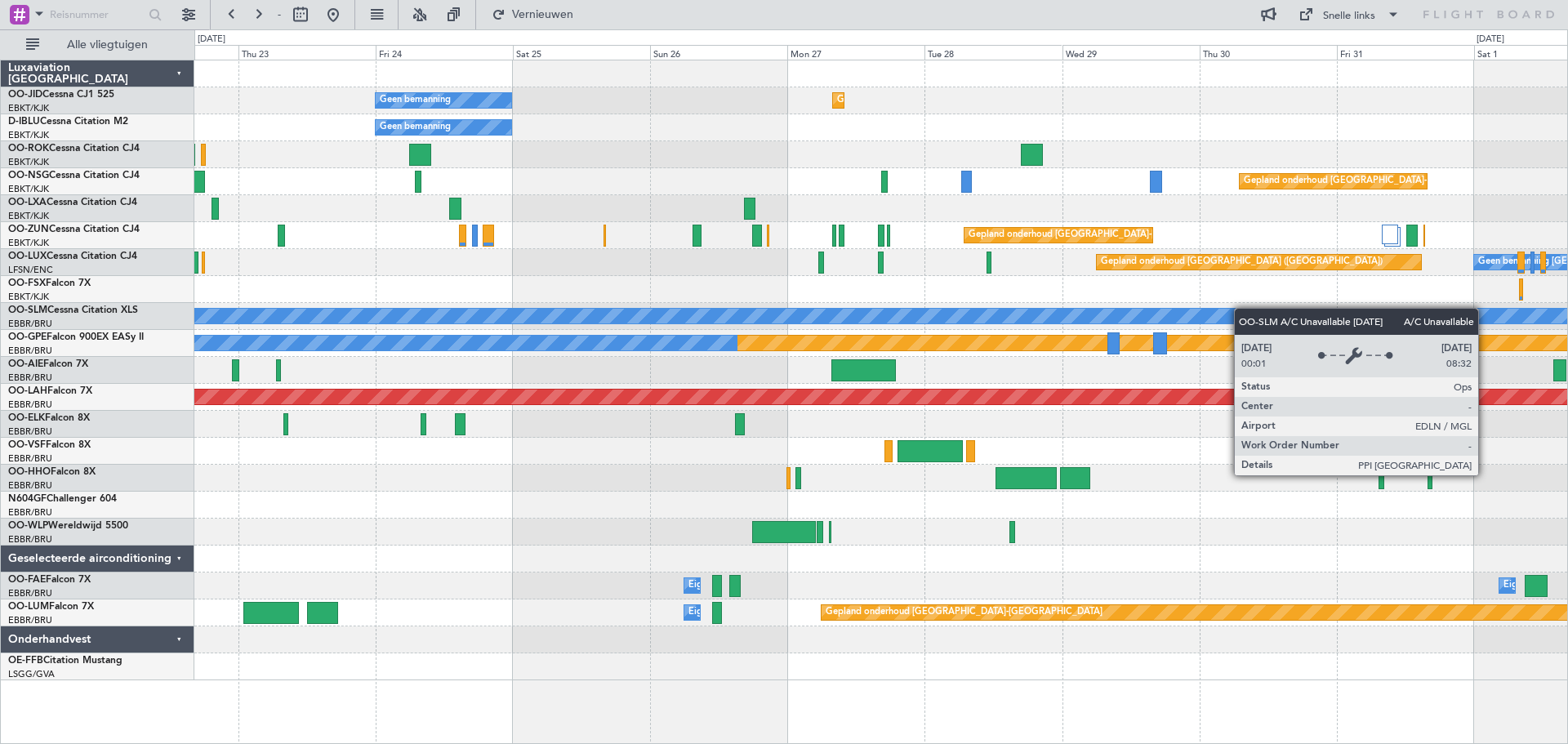
click at [924, 323] on div "A/C niet beschikbaar [GEOGRAPHIC_DATA]" at bounding box center [881, 316] width 1372 height 27
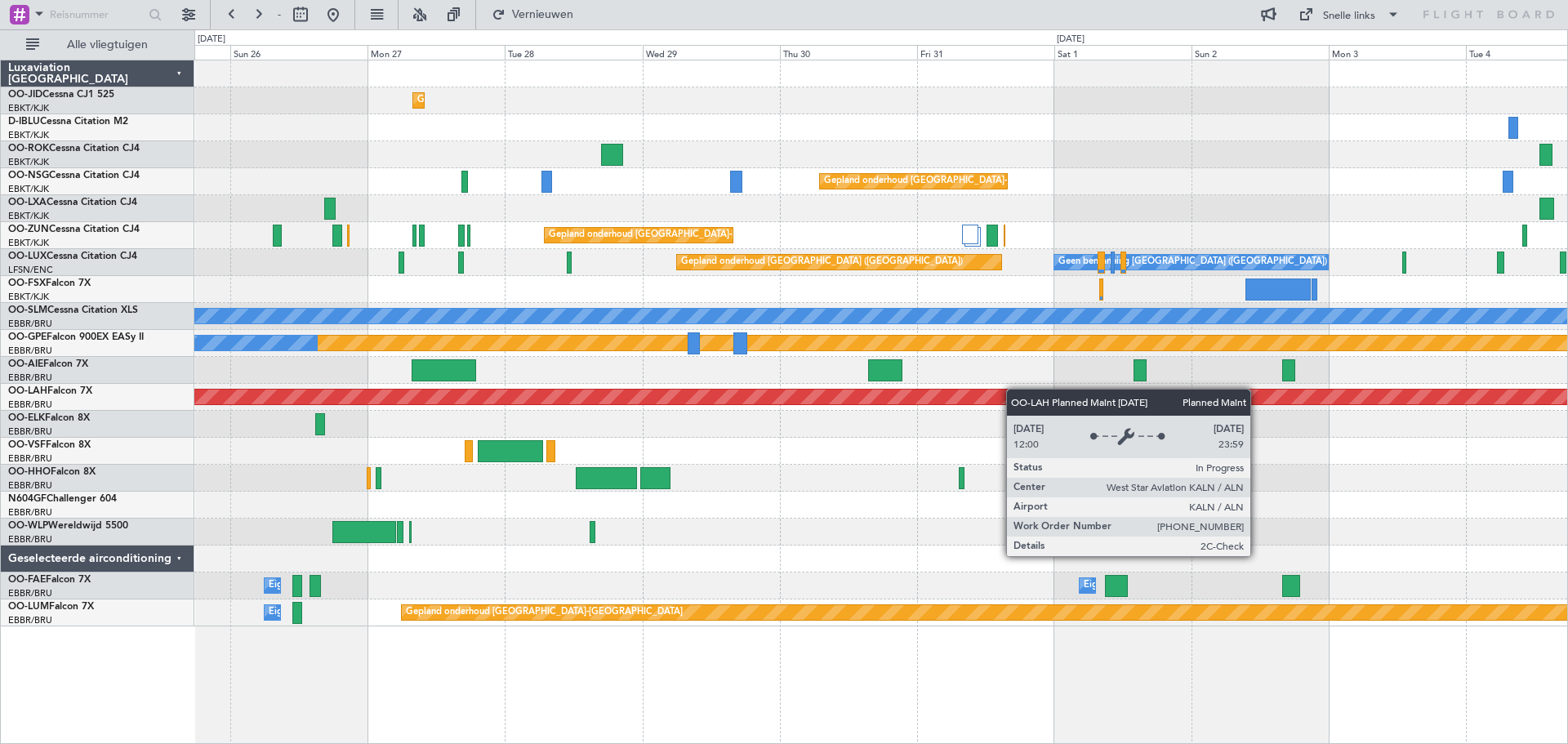
click at [834, 418] on div "Gepland onderhoud [GEOGRAPHIC_DATA]-[GEOGRAPHIC_DATA] Geen bemanning Geen beman…" at bounding box center [881, 344] width 1372 height 566
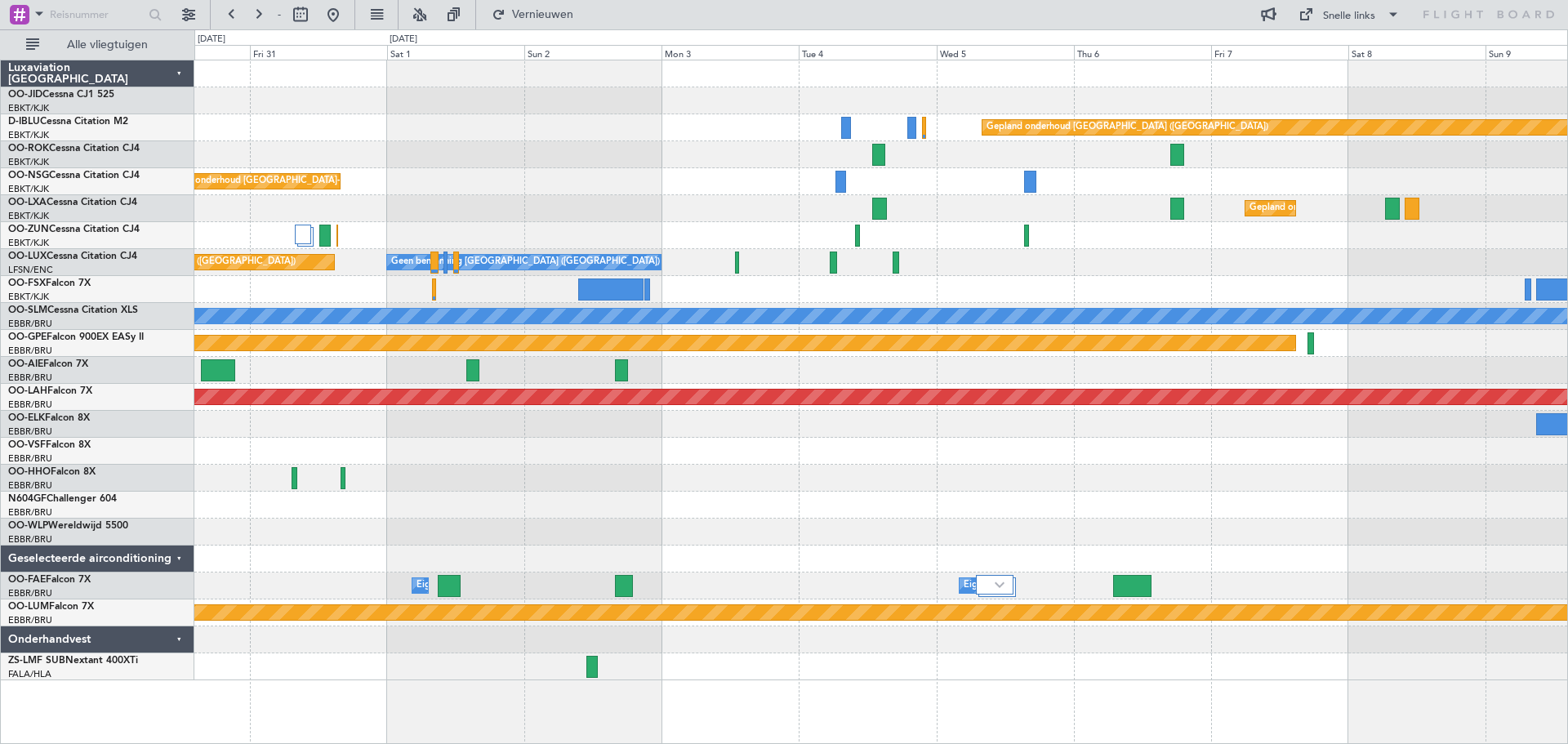
click at [860, 493] on div "Gepland onderhoud [GEOGRAPHIC_DATA] ([GEOGRAPHIC_DATA]) Gepland onderhoud [GEOG…" at bounding box center [881, 370] width 1372 height 620
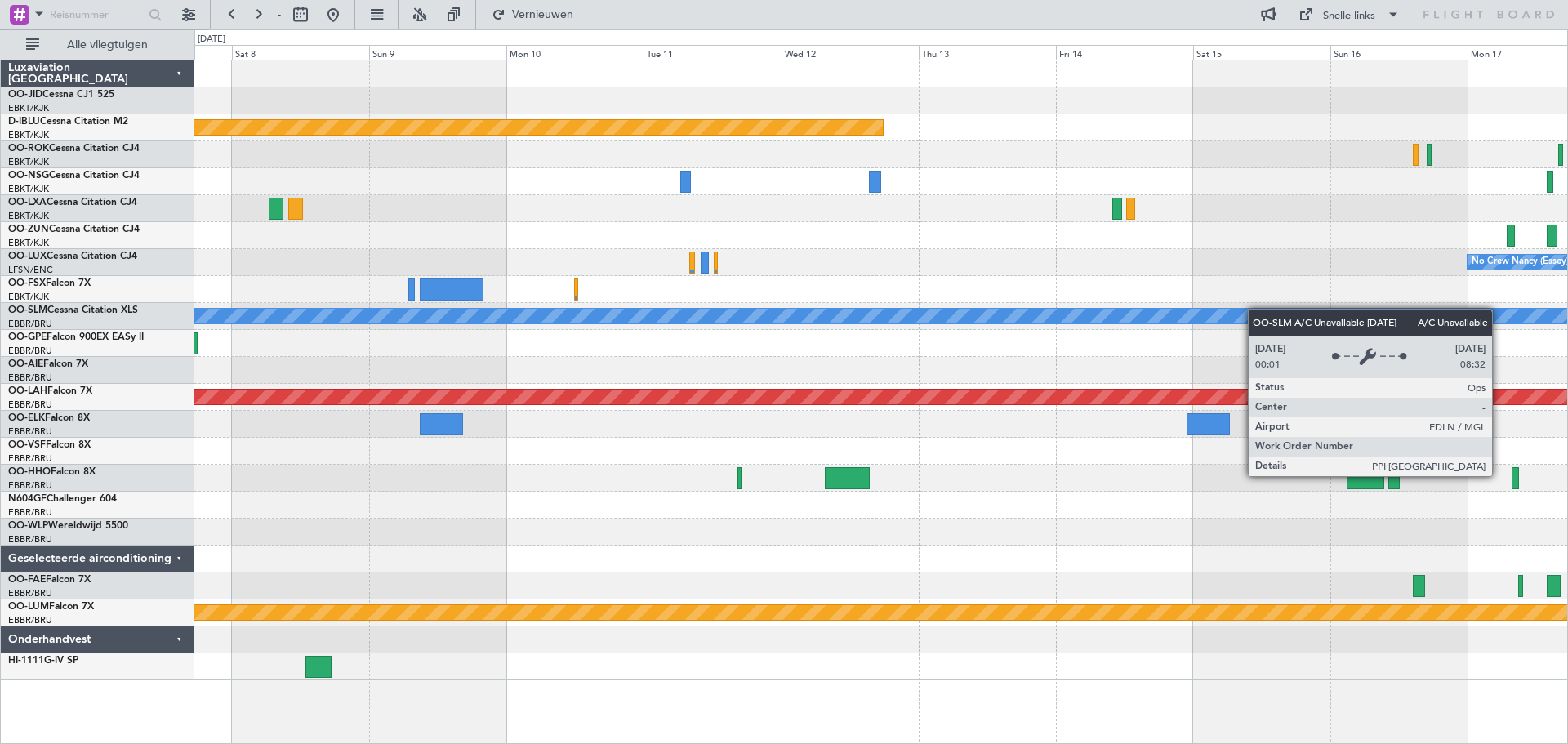
click at [663, 301] on div at bounding box center [881, 289] width 1372 height 27
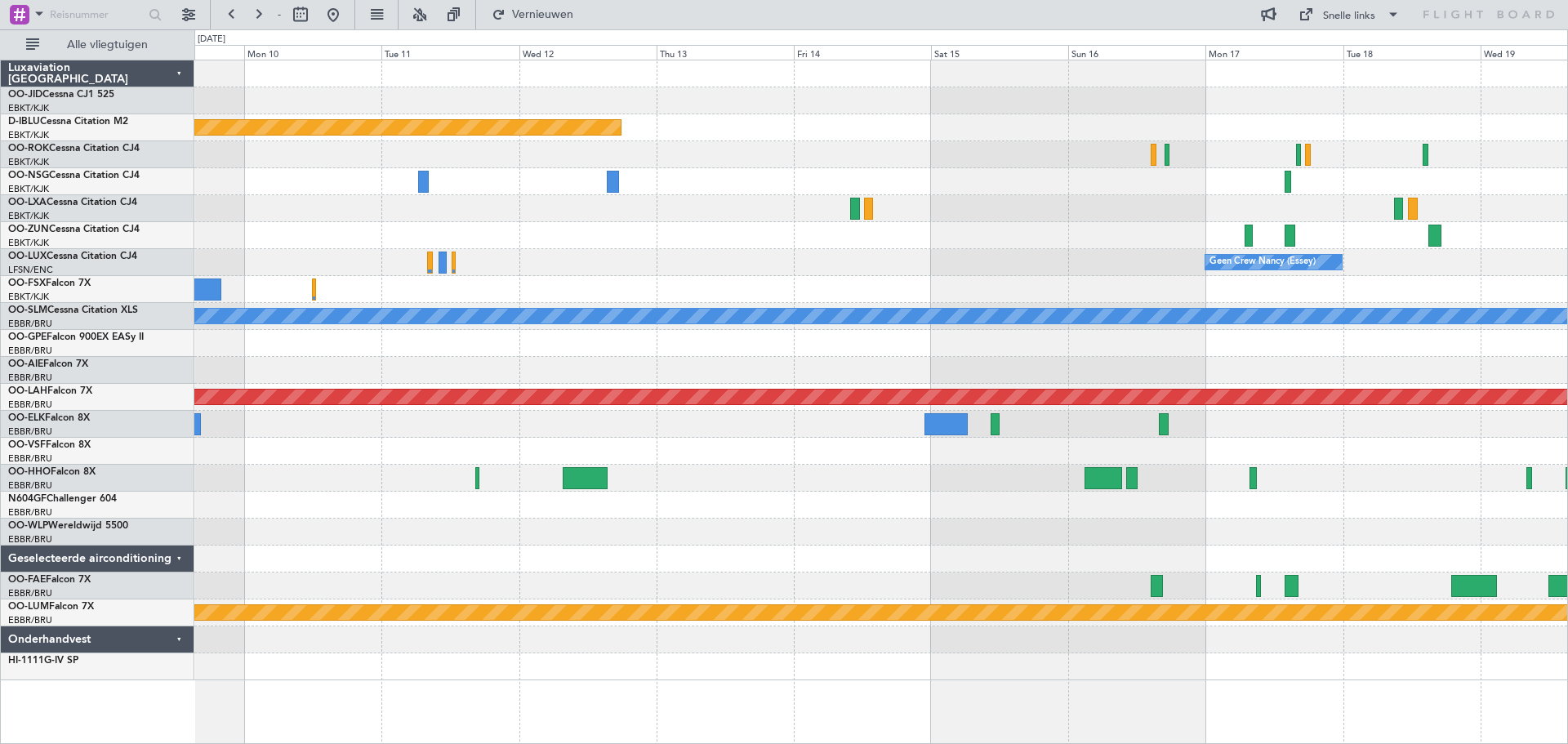
click at [621, 277] on div "Gepland onderhoud [GEOGRAPHIC_DATA] ([GEOGRAPHIC_DATA]) Gepland onderhoud [GEOG…" at bounding box center [881, 370] width 1372 height 620
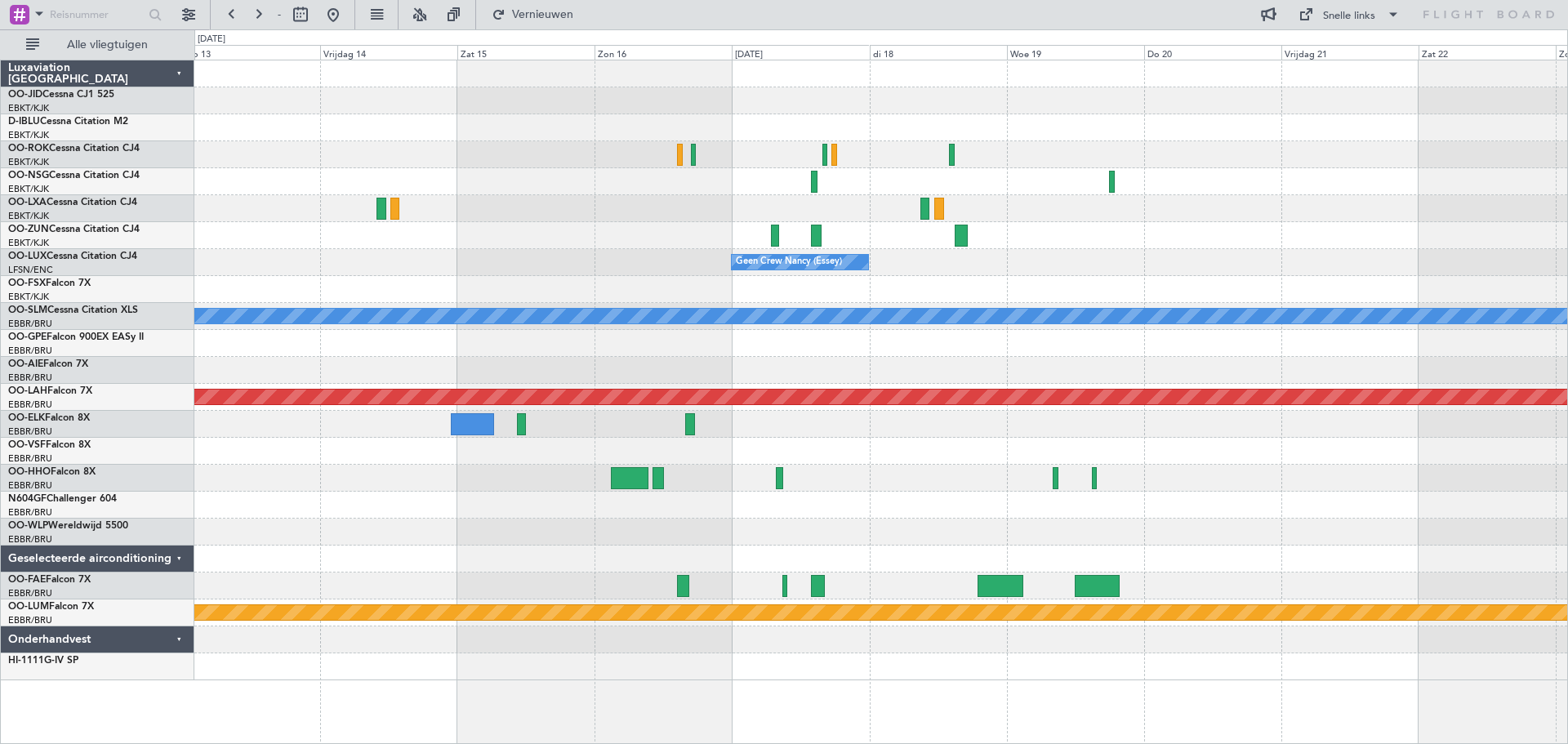
click at [605, 267] on div "Geen Crew Nancy (Essey)" at bounding box center [881, 262] width 1372 height 27
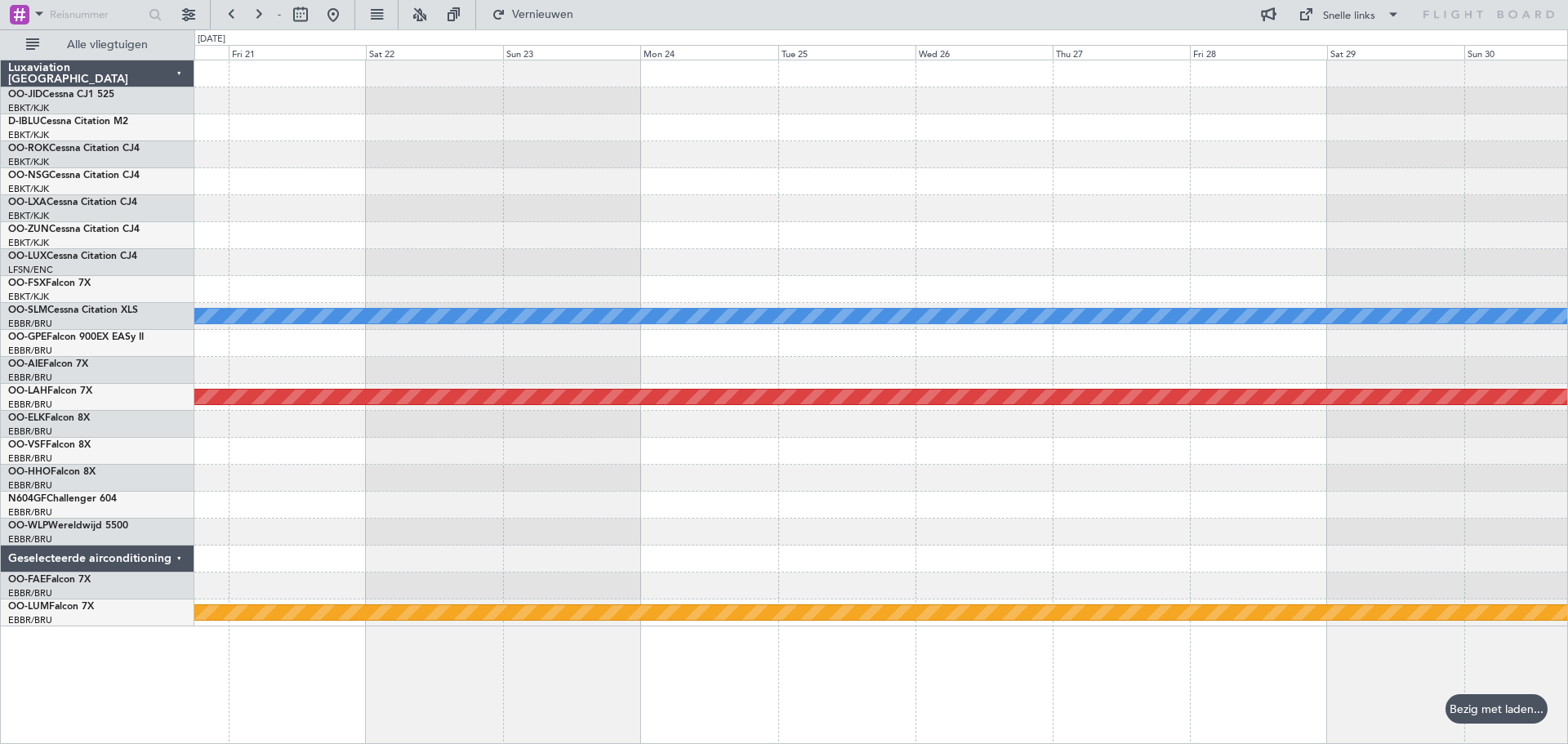
click at [532, 277] on div "A/C niet beschikbaar [GEOGRAPHIC_DATA] Gepland onderhoud [GEOGRAPHIC_DATA] ([GE…" at bounding box center [881, 344] width 1372 height 566
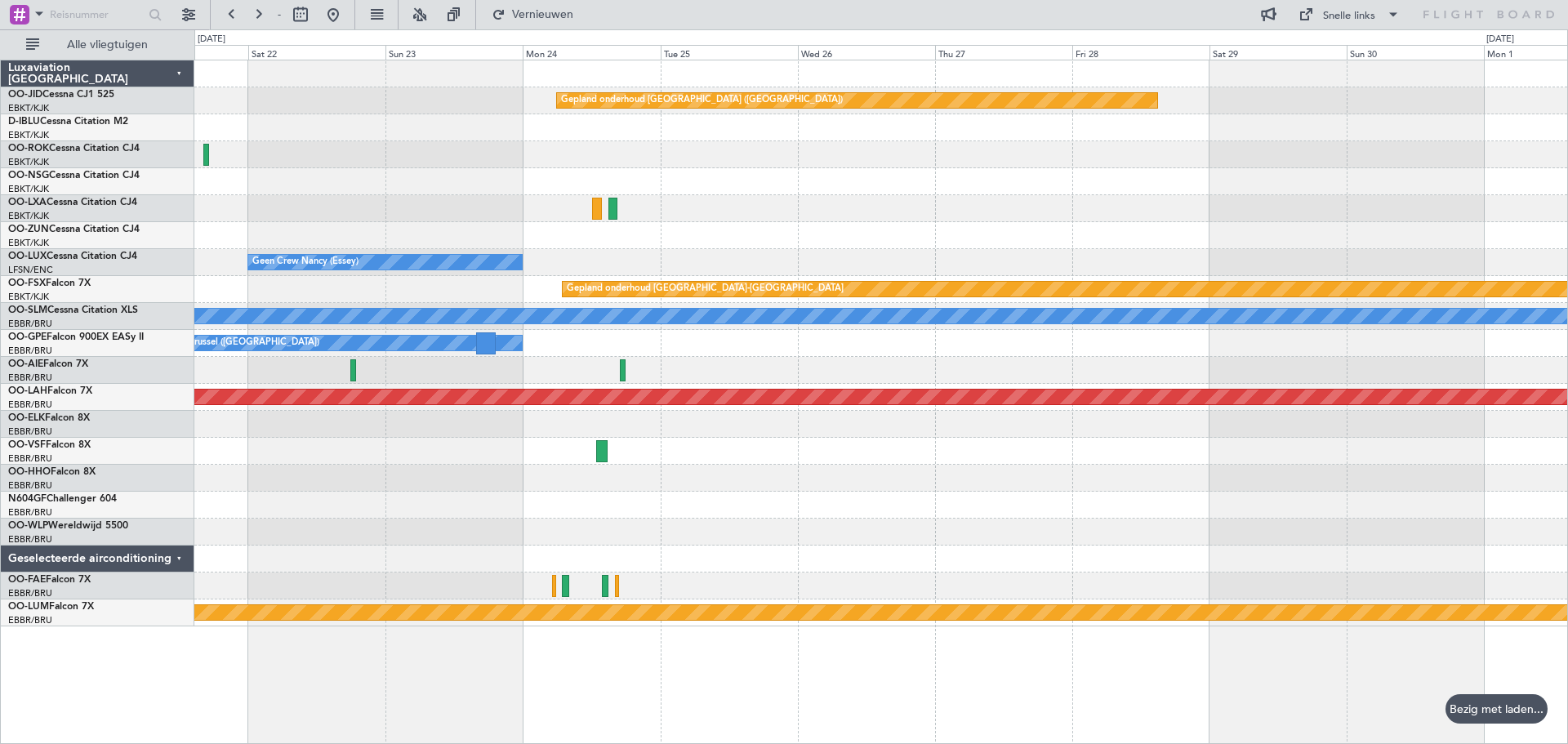
click at [482, 259] on div "Gepland onderhoud [GEOGRAPHIC_DATA] ([GEOGRAPHIC_DATA]) Geen Crew Nancy (Essey)…" at bounding box center [881, 344] width 1372 height 566
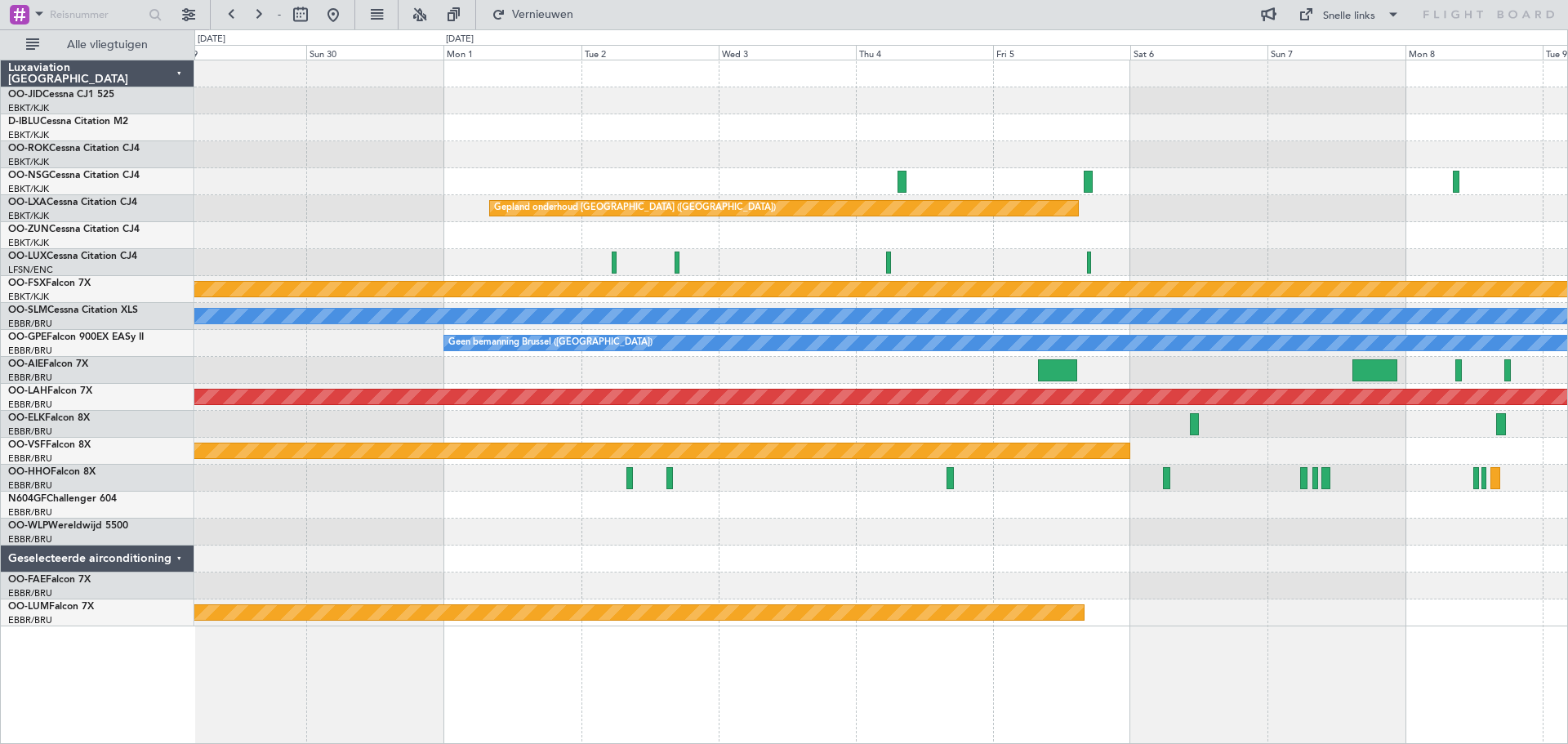
click at [477, 225] on div at bounding box center [881, 235] width 1372 height 27
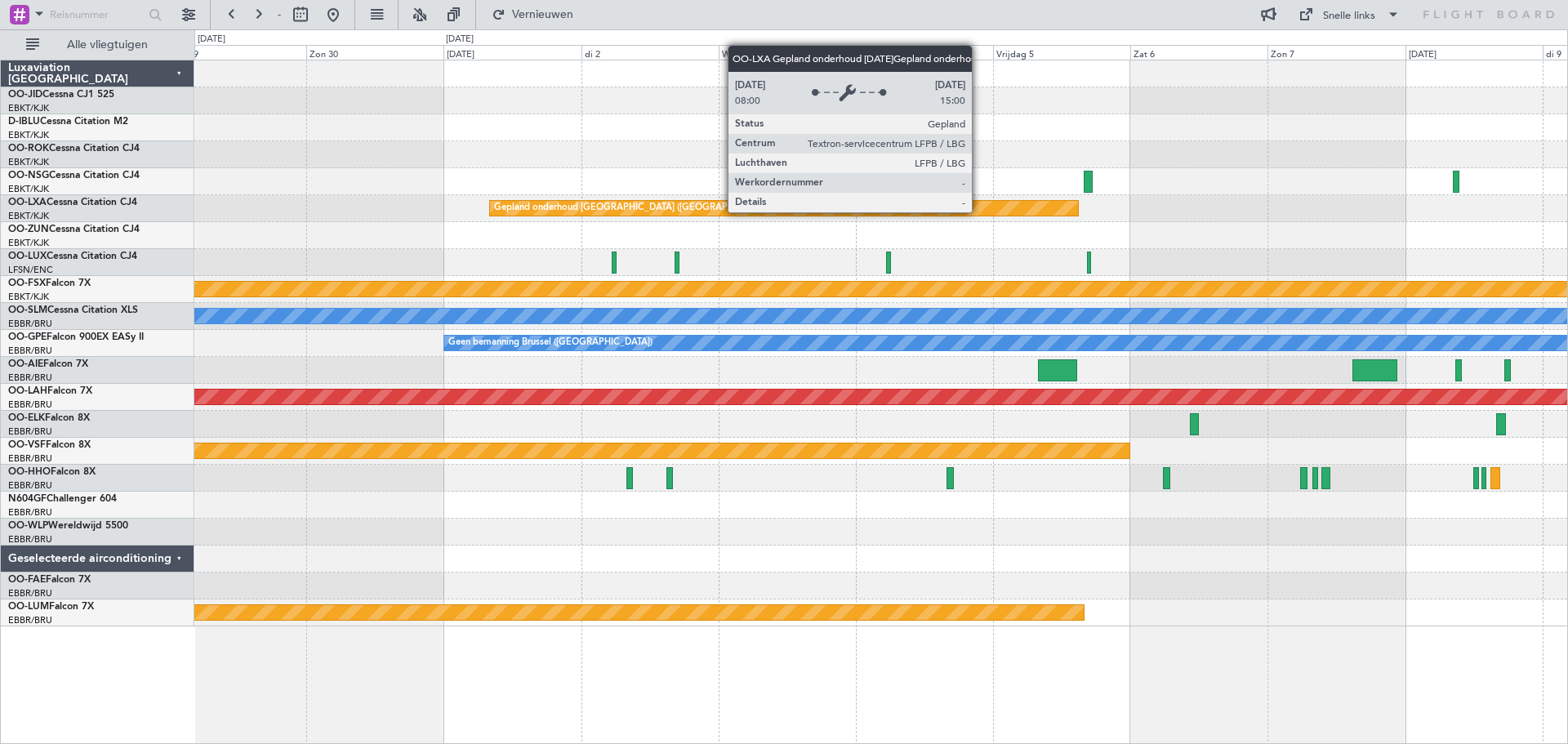
click at [490, 205] on div "Gepland onderhoud [GEOGRAPHIC_DATA] ([GEOGRAPHIC_DATA])" at bounding box center [783, 208] width 588 height 14
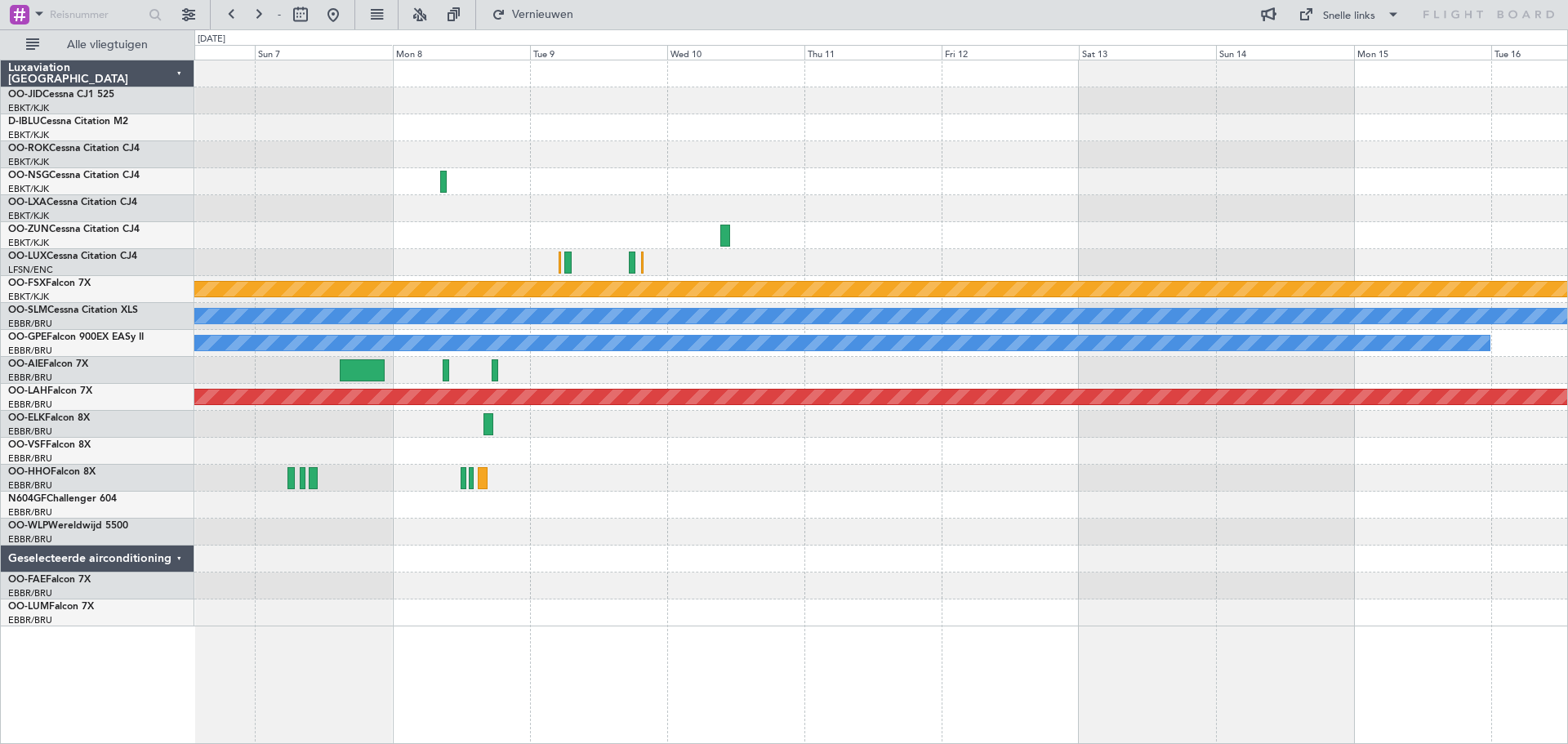
click at [472, 208] on div "Gepland onderhoud [GEOGRAPHIC_DATA] ([GEOGRAPHIC_DATA])" at bounding box center [881, 209] width 1372 height 27
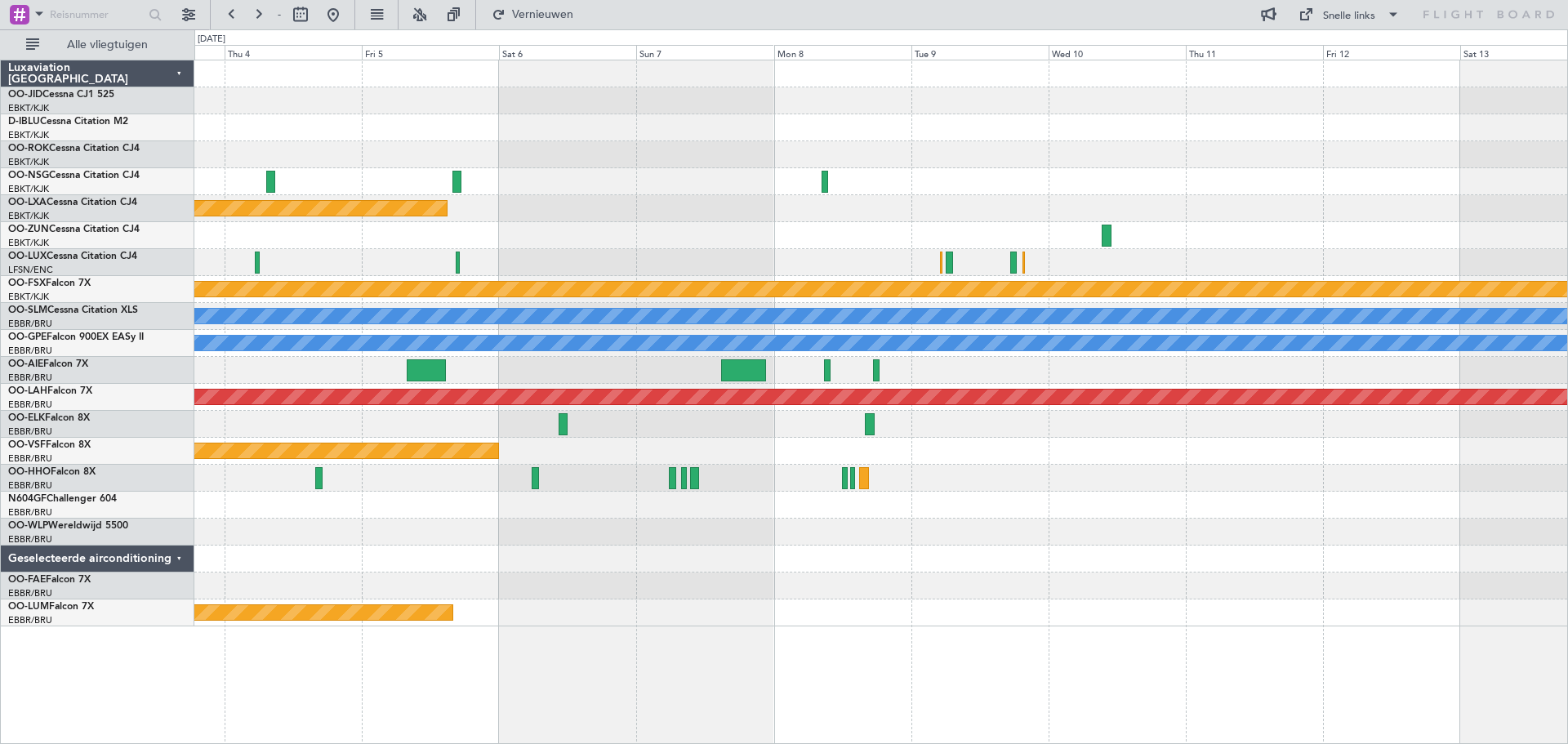
click at [922, 214] on div "Gepland onderhoud [GEOGRAPHIC_DATA] ([GEOGRAPHIC_DATA])" at bounding box center [881, 209] width 1372 height 27
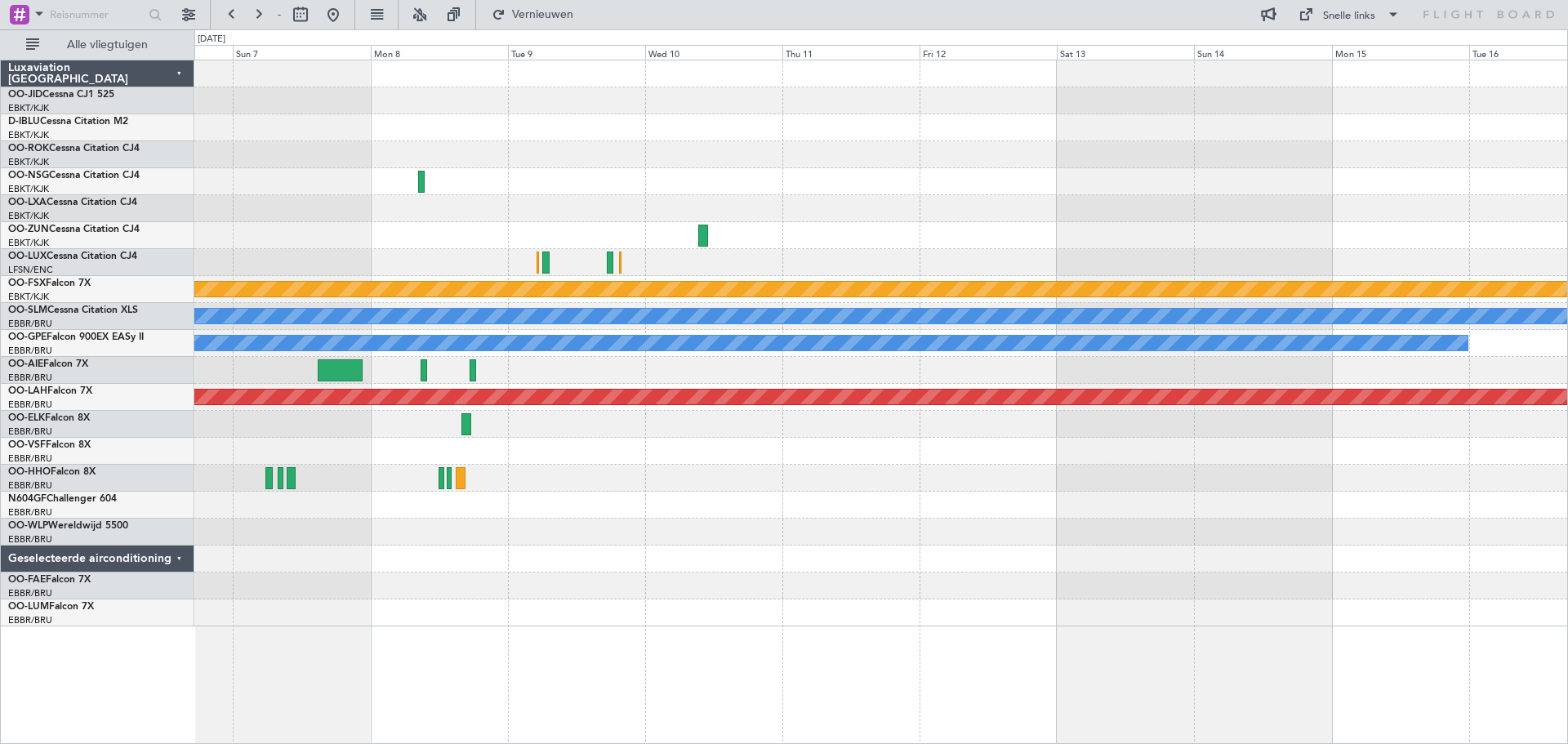
click at [330, 196] on div "Gepland onderhoud [GEOGRAPHIC_DATA] ([GEOGRAPHIC_DATA])" at bounding box center [881, 209] width 1372 height 27
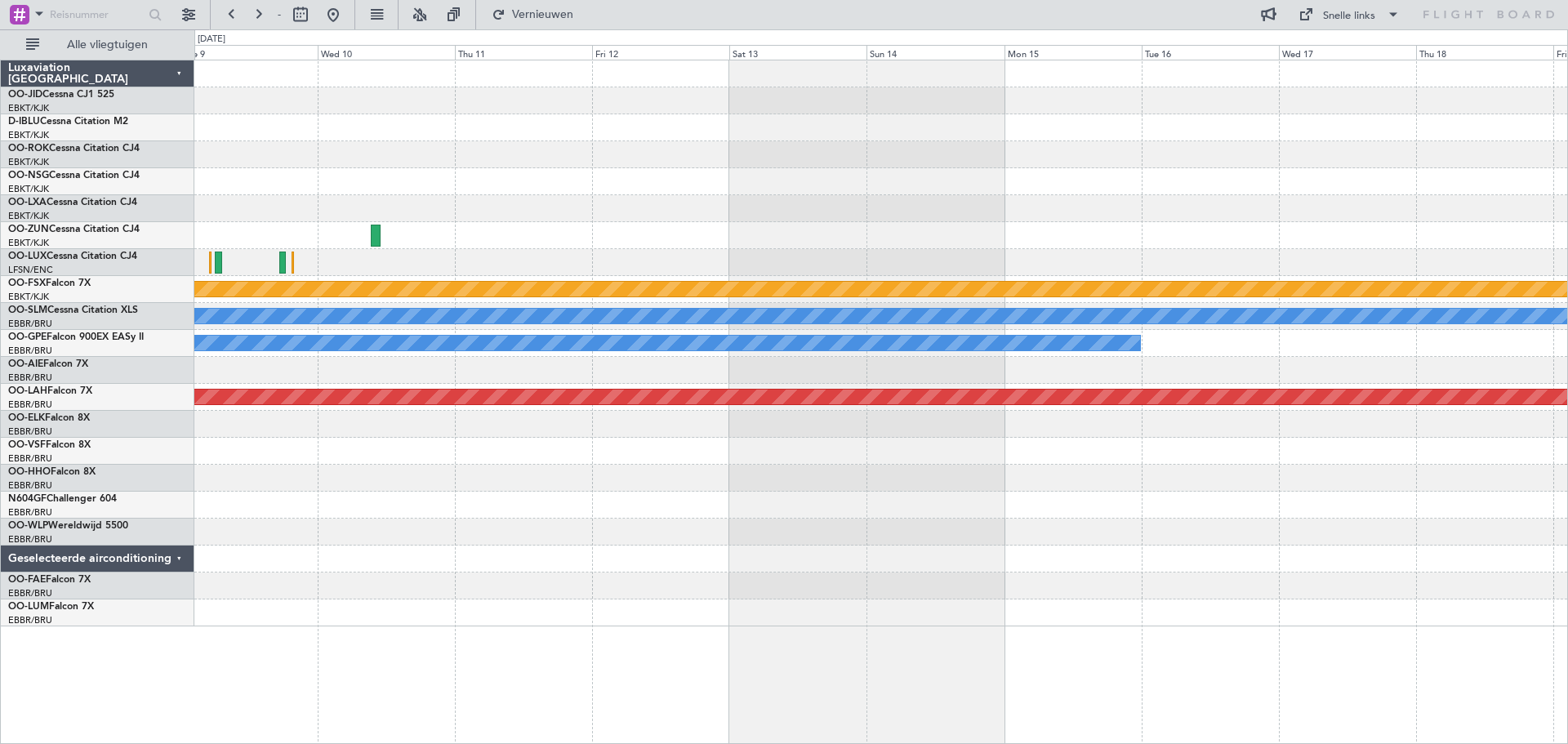
click at [412, 195] on div "Gepland onderhoud [GEOGRAPHIC_DATA]-[GEOGRAPHIC_DATA] A/C niet beschikbaar [GEO…" at bounding box center [881, 344] width 1372 height 566
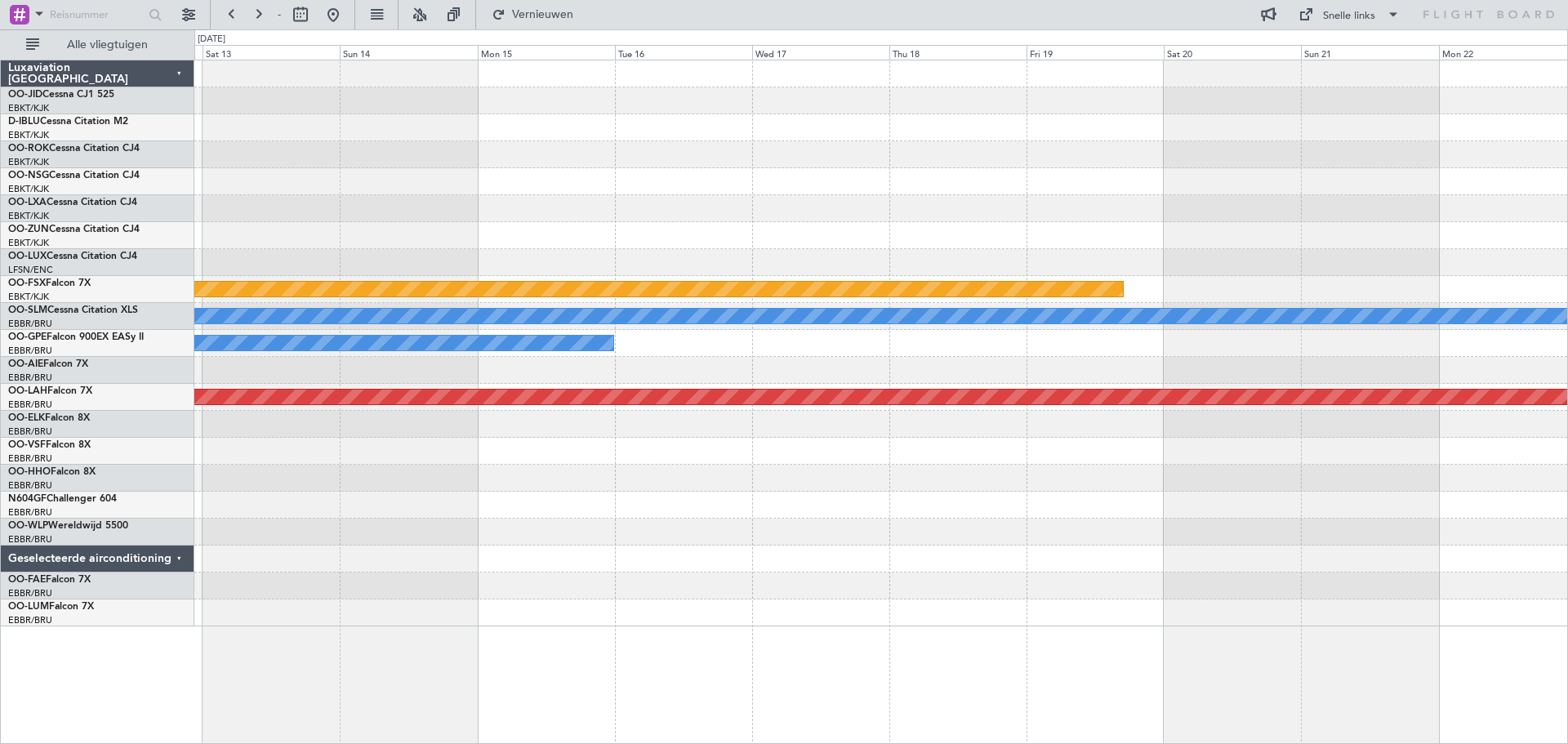
click at [451, 194] on div "Gepland onderhoud [GEOGRAPHIC_DATA]-[GEOGRAPHIC_DATA] A/C niet beschikbaar [GEO…" at bounding box center [881, 344] width 1372 height 566
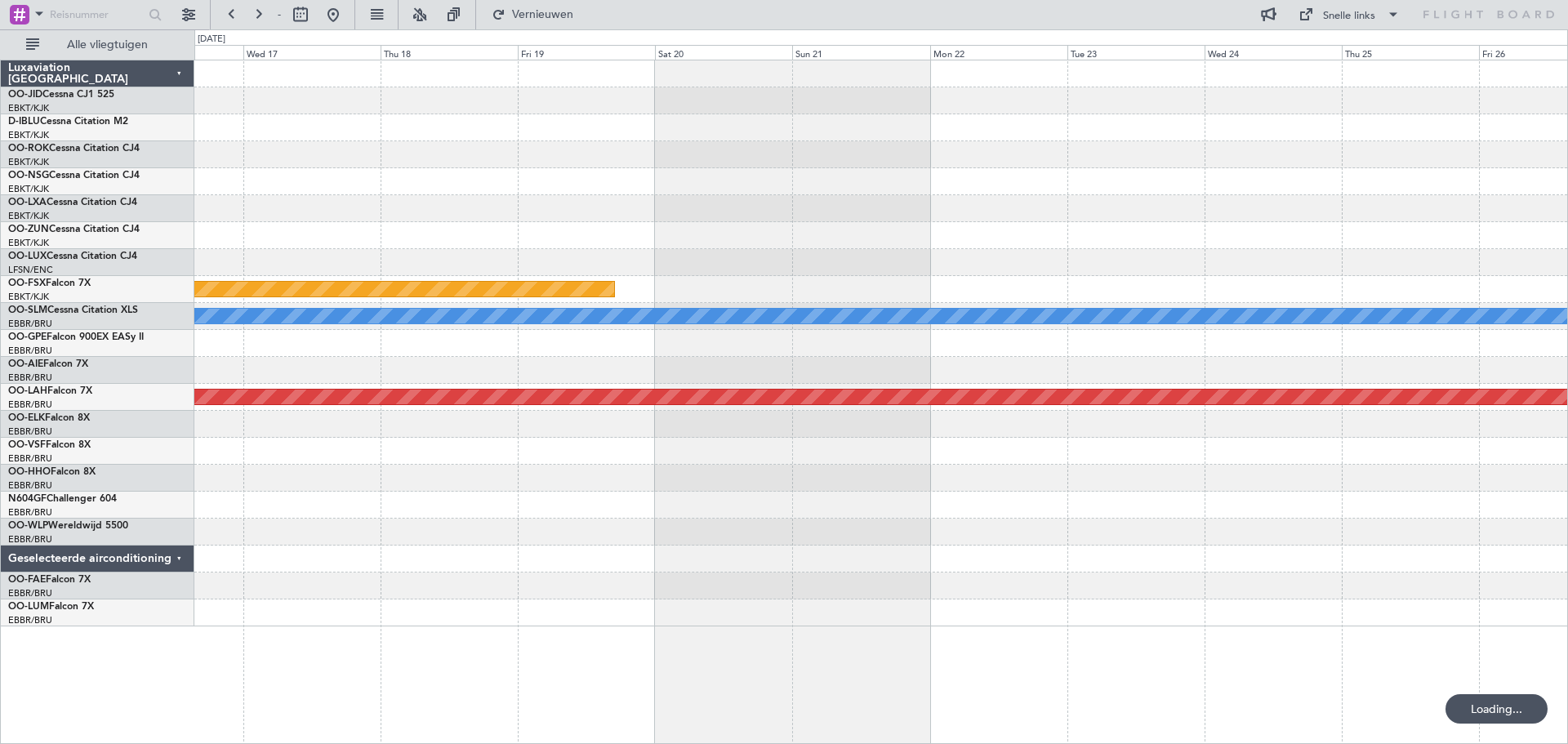
click at [441, 201] on div at bounding box center [881, 209] width 1372 height 27
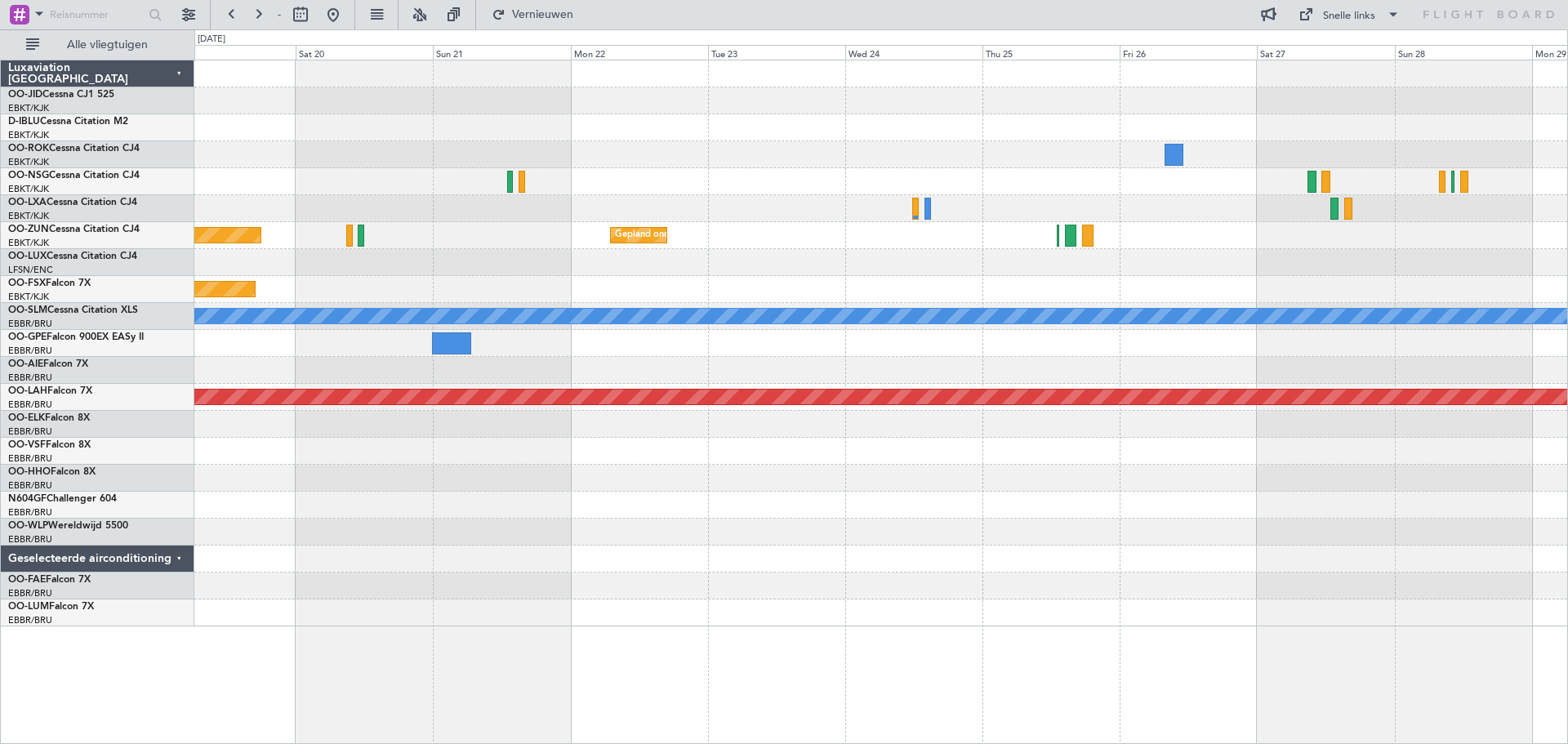
click at [768, 286] on div "Gepland onderhoud [GEOGRAPHIC_DATA]-[GEOGRAPHIC_DATA]" at bounding box center [881, 289] width 1372 height 27
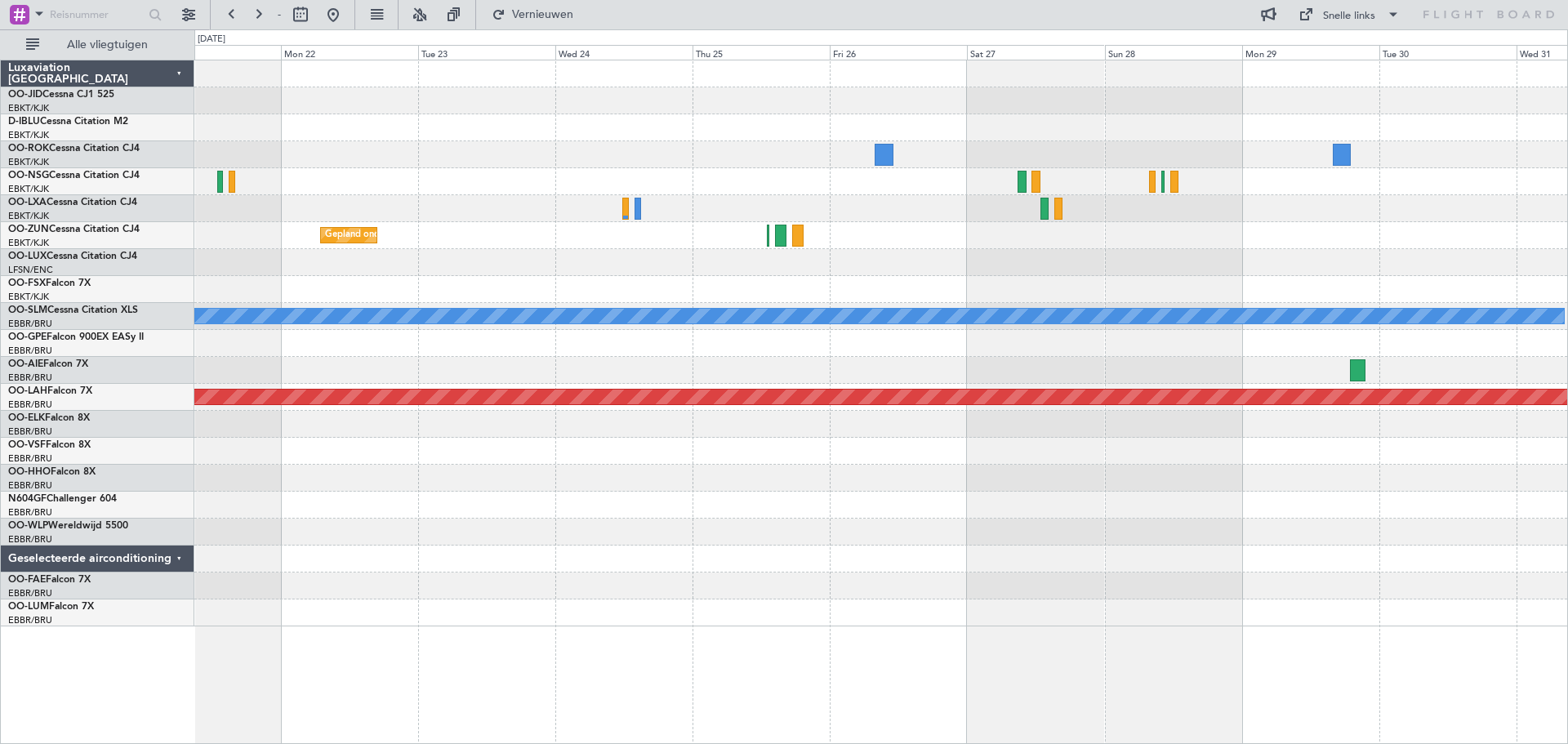
click at [763, 301] on div "Gepland onderhoud [GEOGRAPHIC_DATA]-[GEOGRAPHIC_DATA] Gepland onderhoud [GEOGRA…" at bounding box center [881, 344] width 1372 height 566
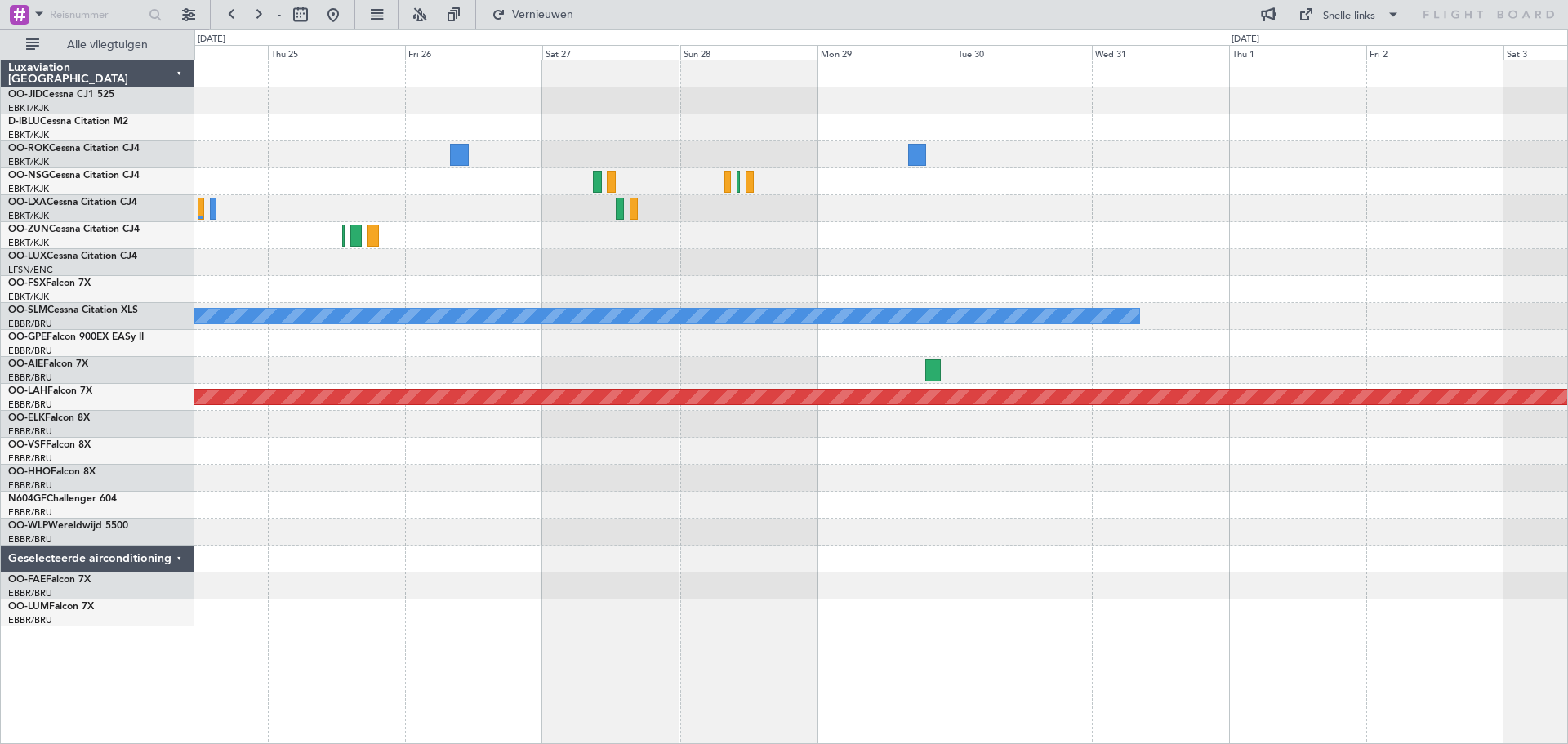
click at [1366, 247] on div "Gepland onderhoud [GEOGRAPHIC_DATA]-[GEOGRAPHIC_DATA] Gepland onderhoud [GEOGRA…" at bounding box center [881, 344] width 1372 height 566
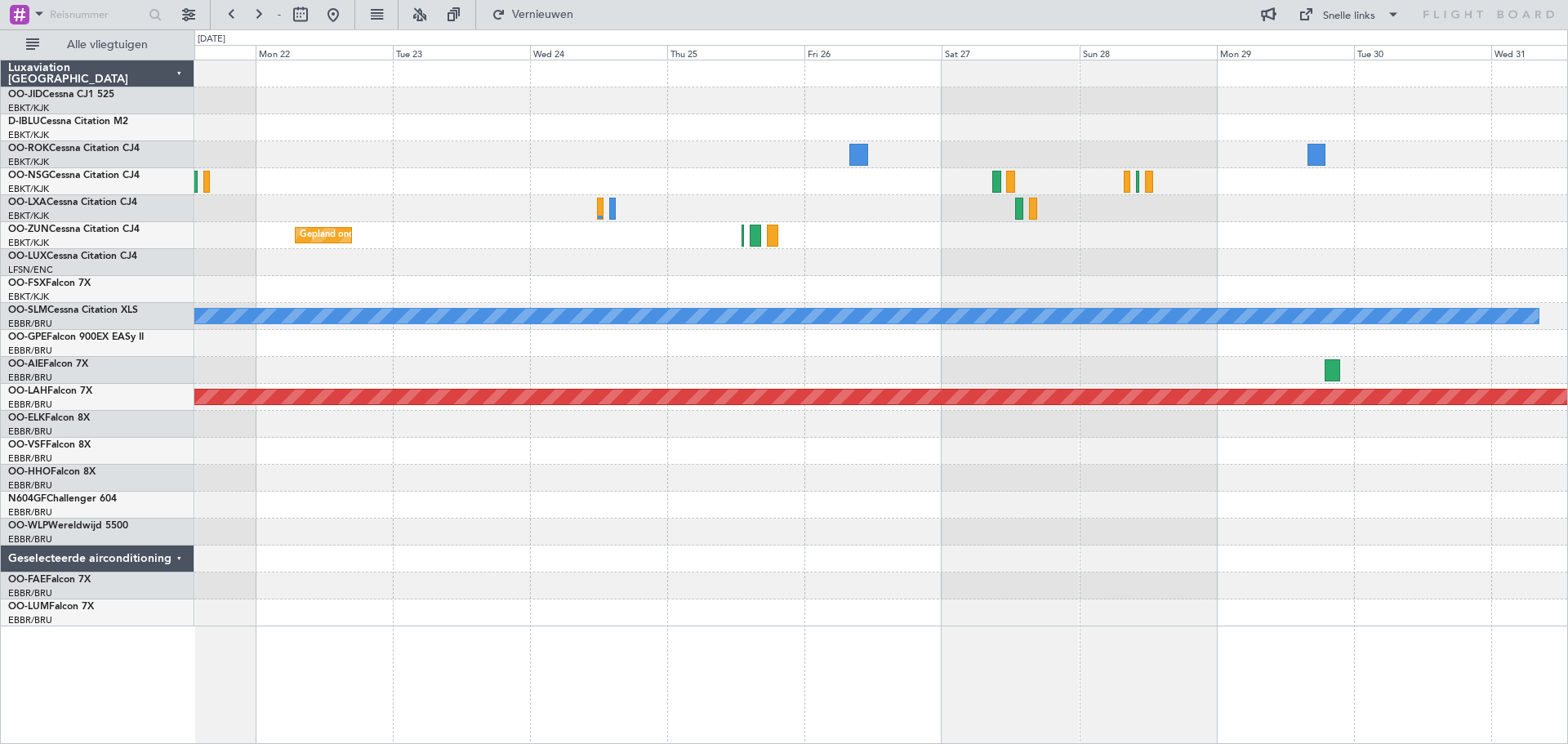
click at [751, 274] on div at bounding box center [881, 262] width 1372 height 27
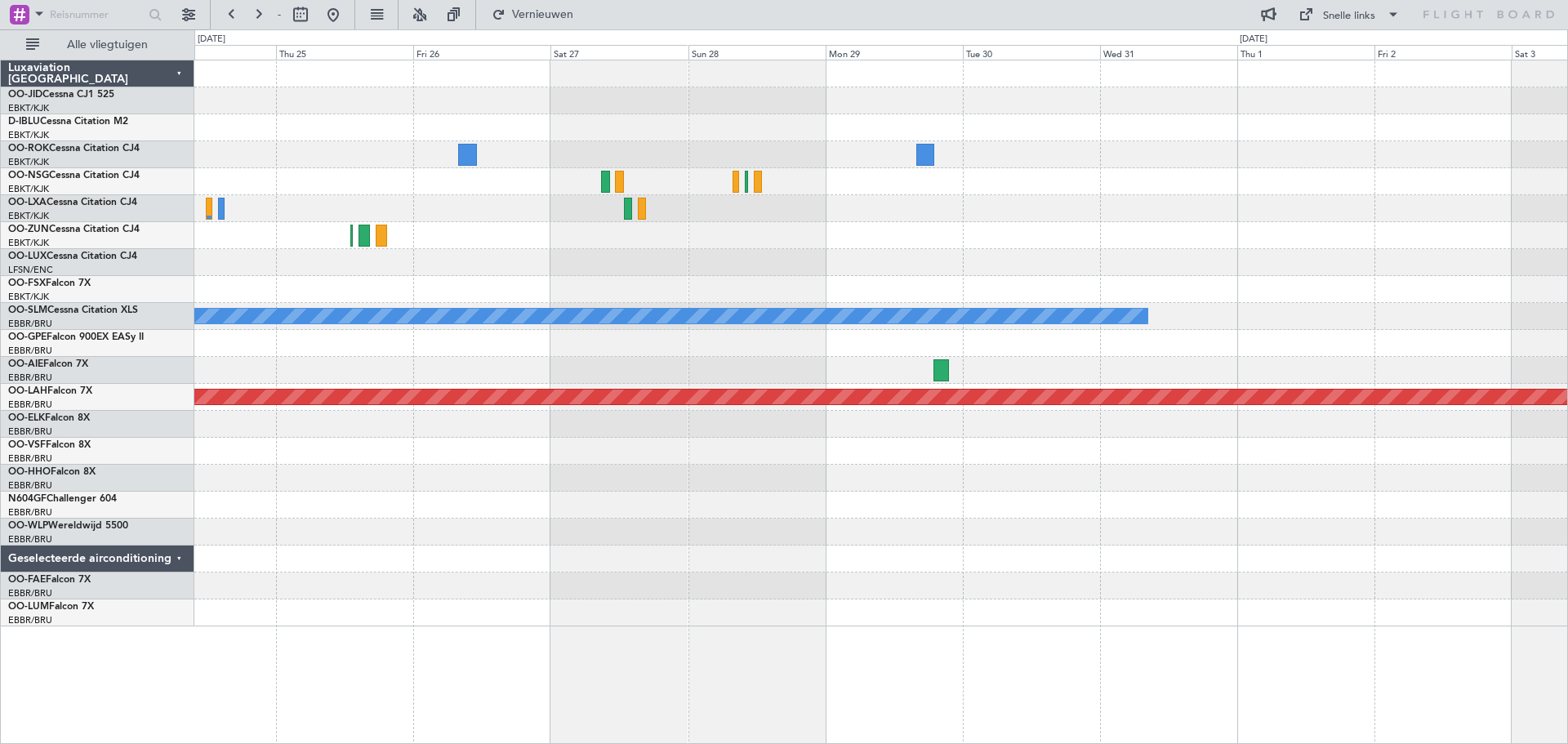
click at [814, 259] on div "Gepland onderhoud [GEOGRAPHIC_DATA]-[GEOGRAPHIC_DATA] Gepland onderhoud [GEOGRA…" at bounding box center [881, 344] width 1372 height 566
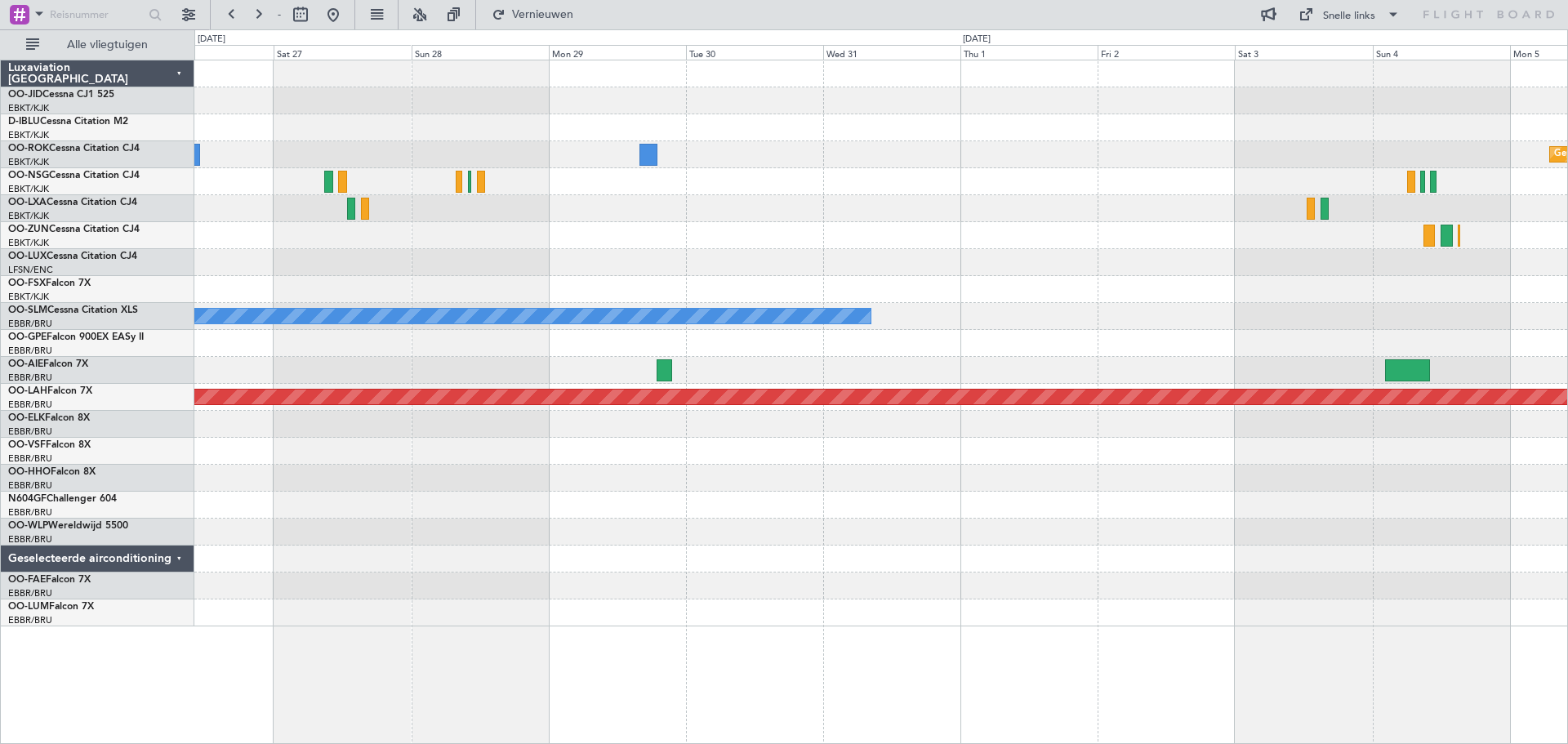
click at [970, 268] on div at bounding box center [881, 262] width 1372 height 27
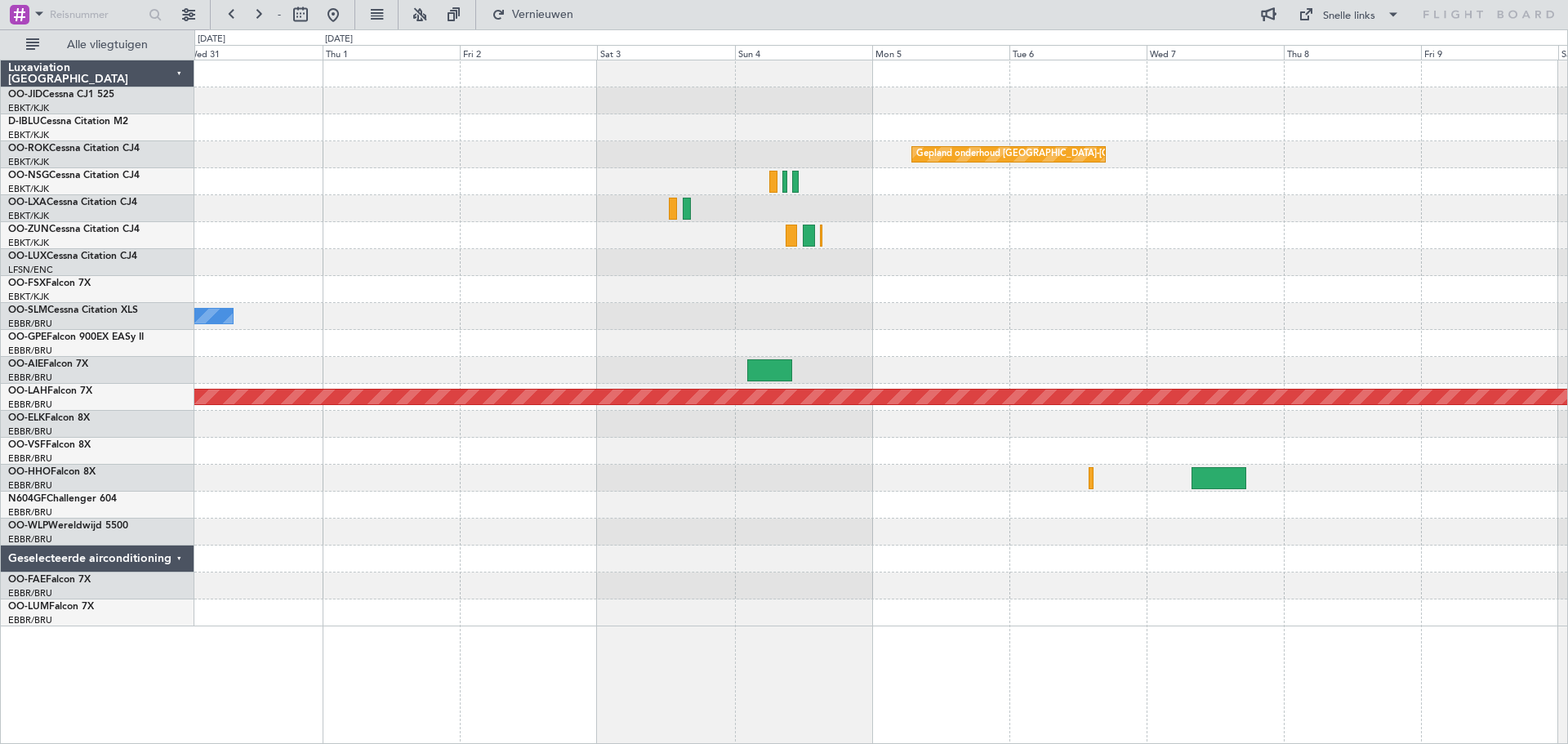
click at [713, 295] on div "Gepland onderhoud [GEOGRAPHIC_DATA]-[GEOGRAPHIC_DATA] A/C niet beschikbaar [GEO…" at bounding box center [881, 344] width 1372 height 566
